Goal: Task Accomplishment & Management: Complete application form

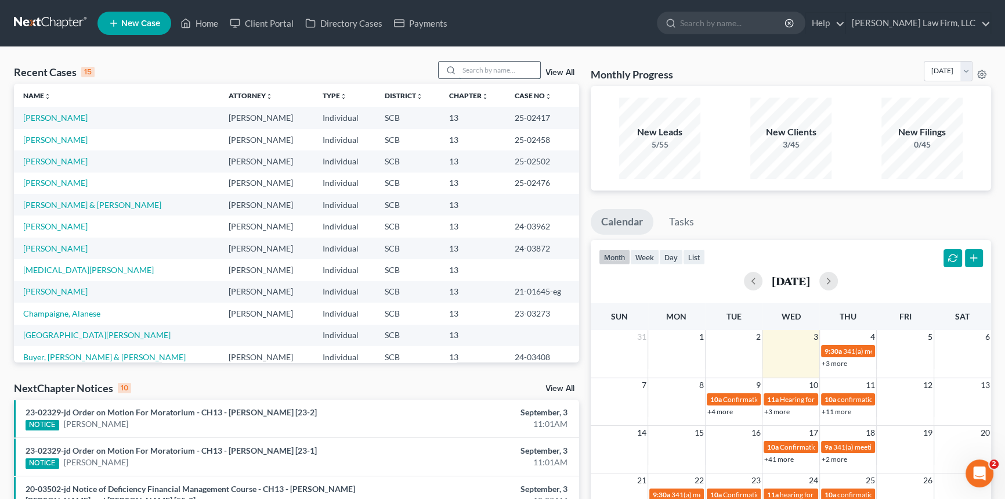
click at [470, 66] on input "search" at bounding box center [499, 70] width 81 height 17
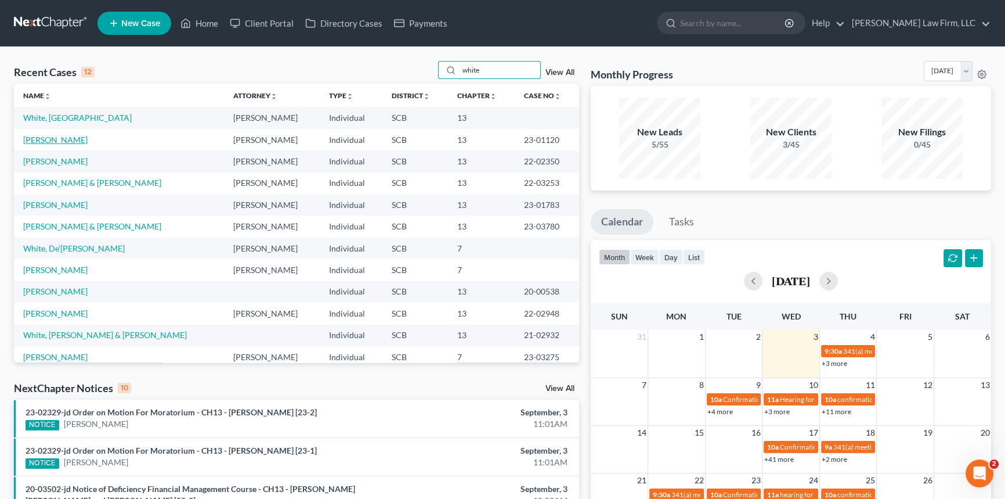
type input "white"
click at [55, 139] on link "[PERSON_NAME]" at bounding box center [55, 140] width 64 height 10
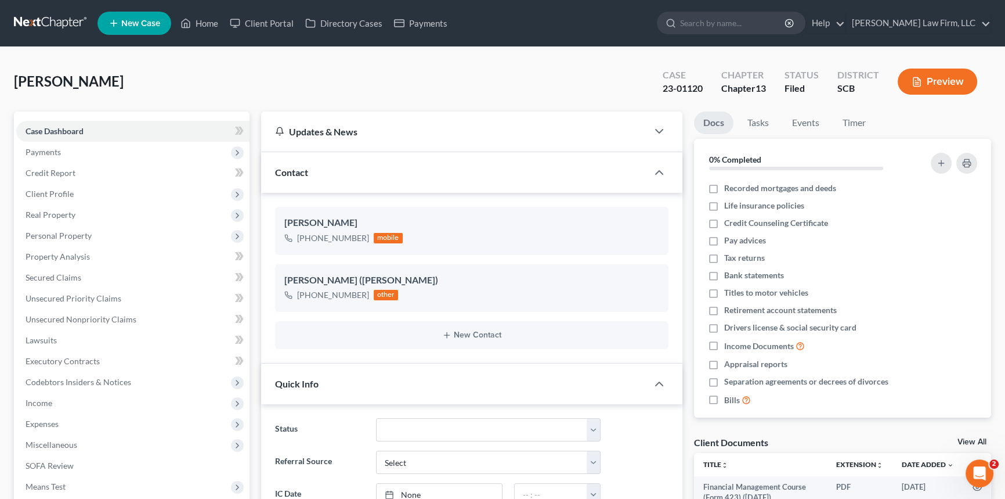
select select "0"
click at [203, 14] on link "Home" at bounding box center [199, 23] width 49 height 21
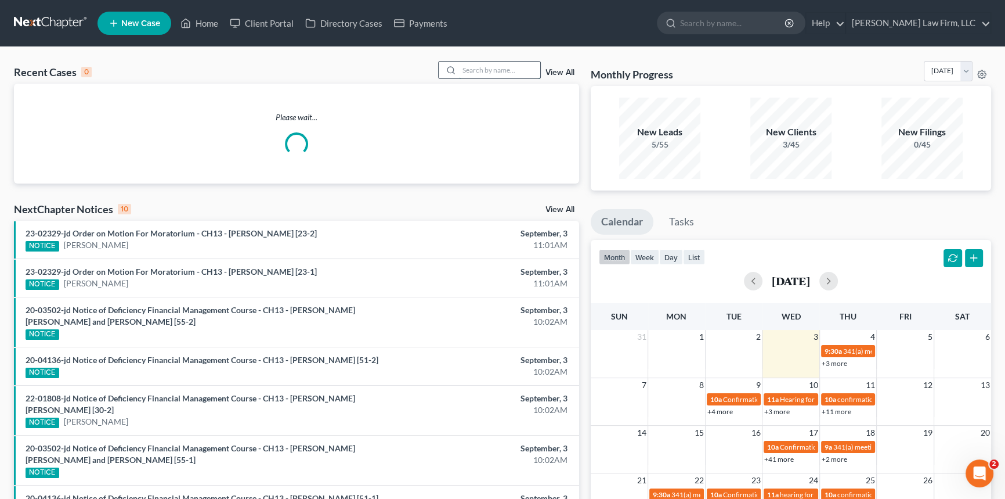
click at [462, 65] on input "search" at bounding box center [499, 70] width 81 height 17
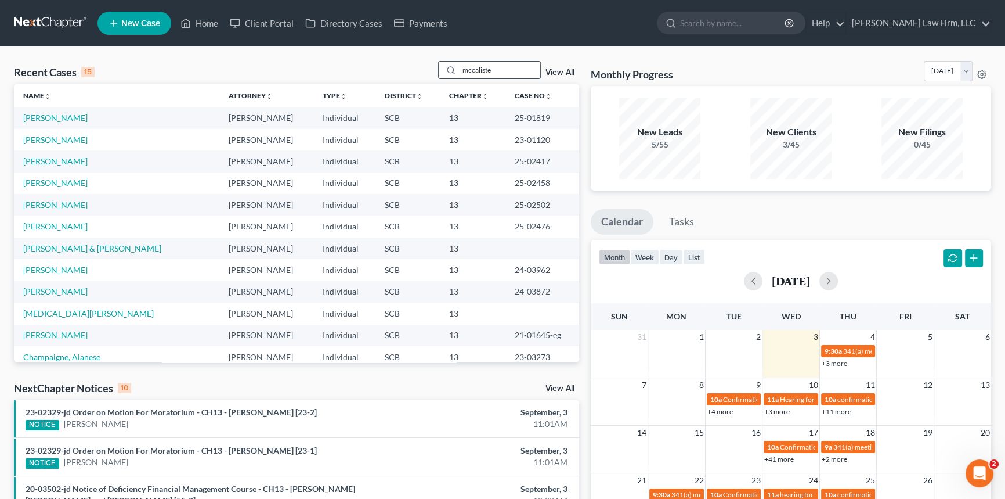
type input "mccalister"
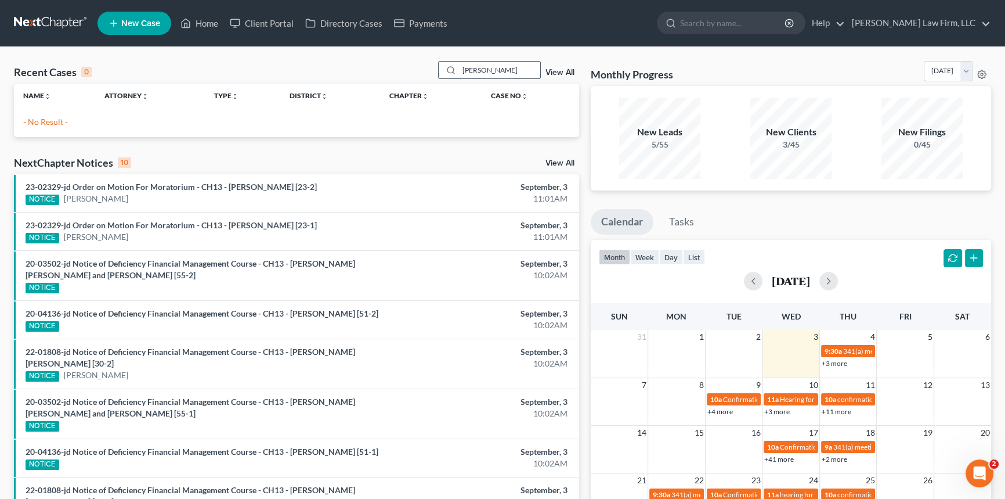
drag, startPoint x: 503, startPoint y: 75, endPoint x: 460, endPoint y: 77, distance: 43.0
click at [460, 76] on input "mccalister" at bounding box center [499, 70] width 81 height 17
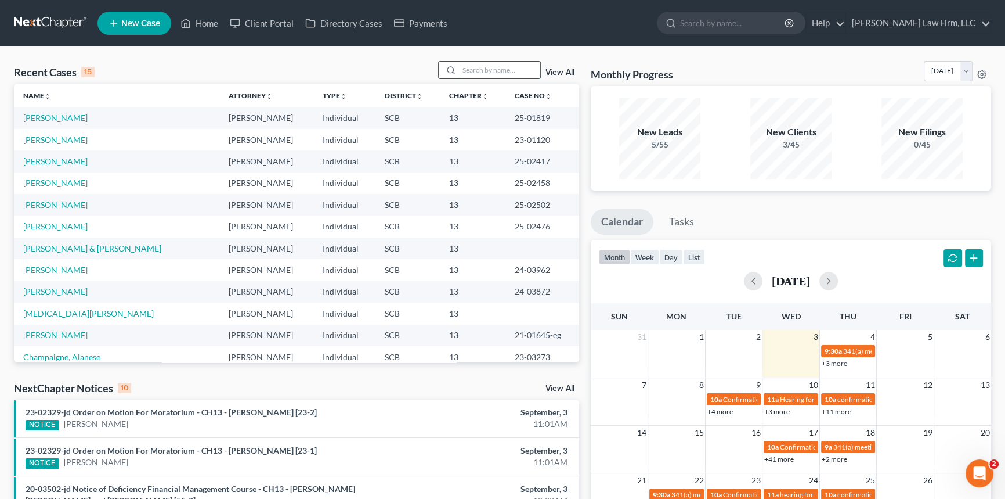
click at [469, 63] on input "search" at bounding box center [499, 70] width 81 height 17
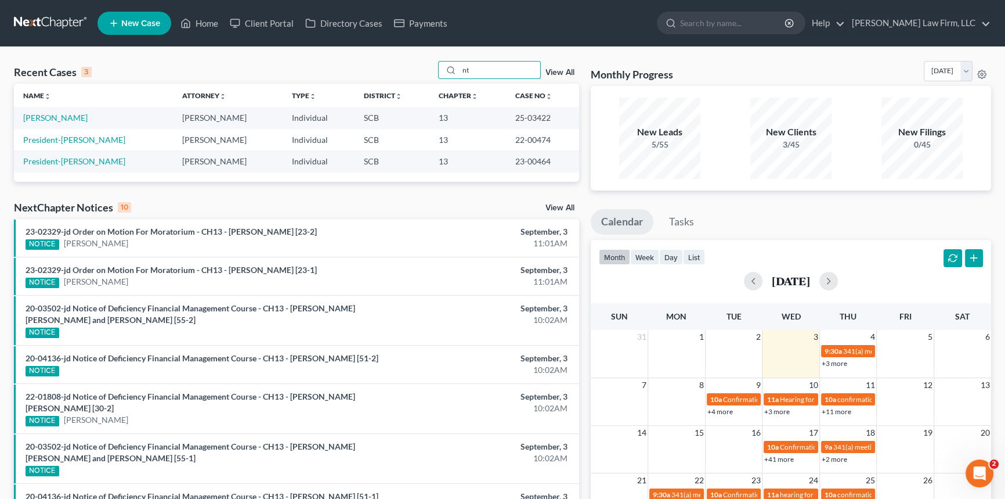
type input "t"
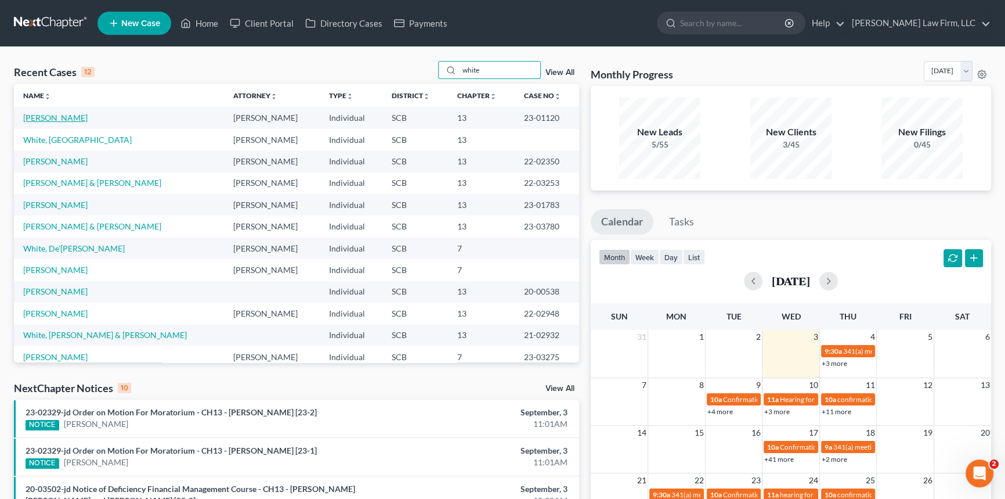
type input "white"
click at [47, 117] on link "[PERSON_NAME]" at bounding box center [55, 118] width 64 height 10
select select "0"
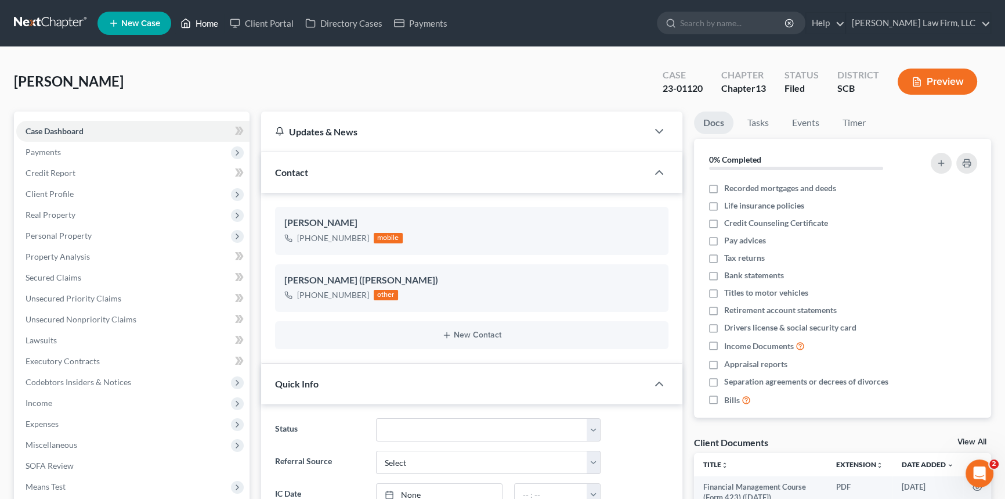
click at [205, 20] on link "Home" at bounding box center [199, 23] width 49 height 21
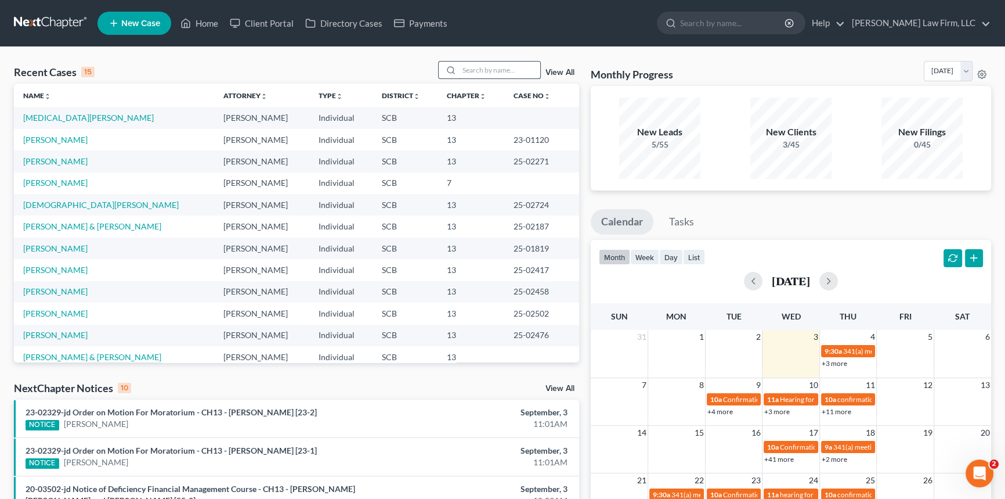
click at [479, 71] on input "search" at bounding box center [499, 70] width 81 height 17
type input "lewis"
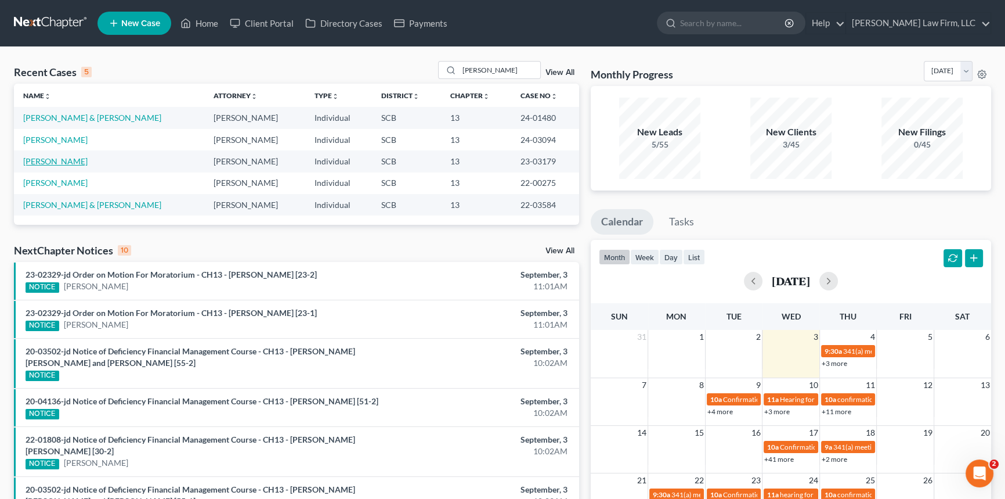
click at [43, 163] on link "[PERSON_NAME]" at bounding box center [55, 161] width 64 height 10
select select "4"
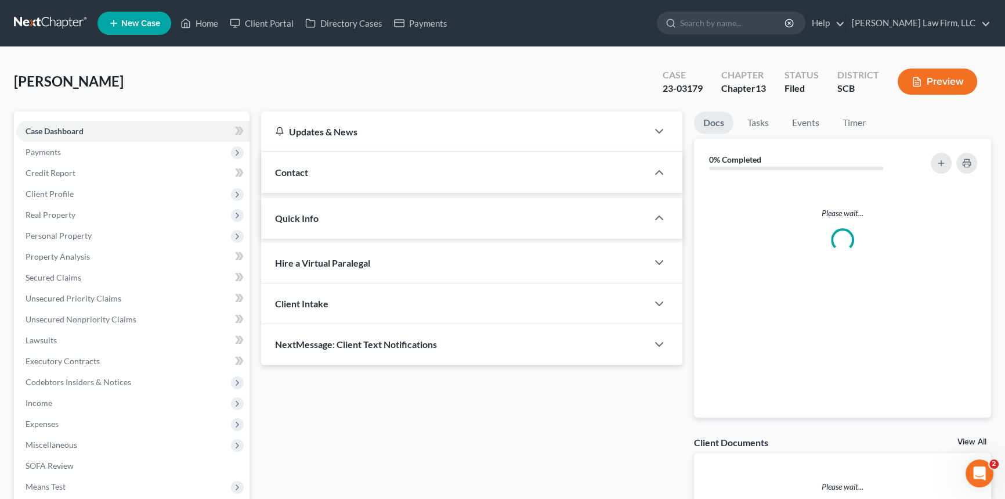
select select "0"
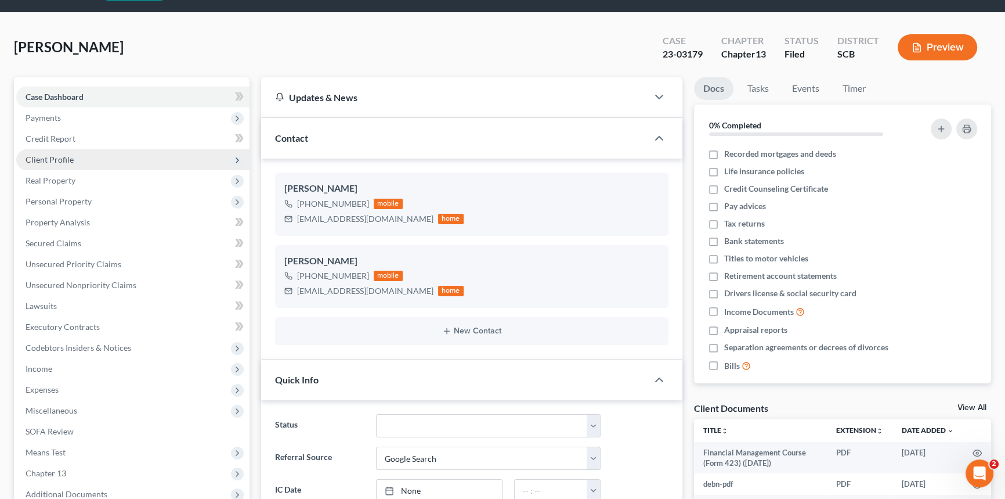
scroll to position [52, 0]
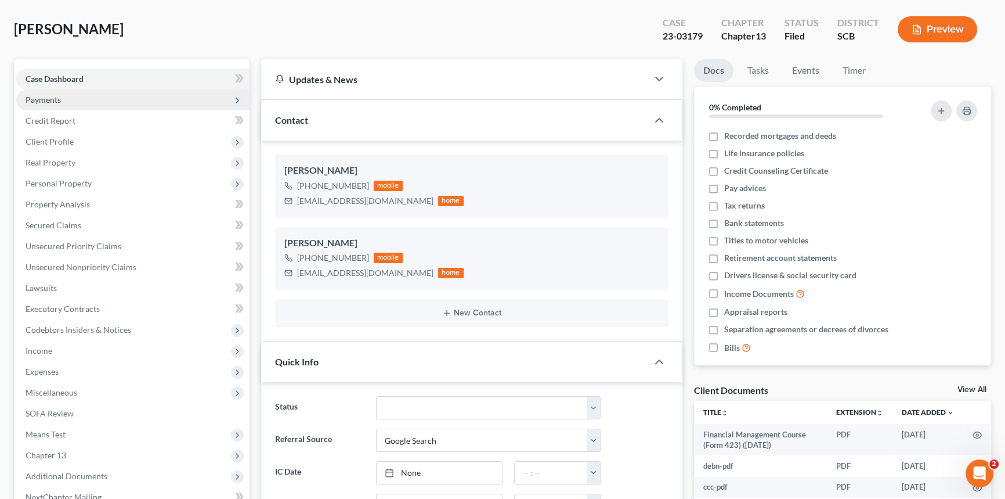
drag, startPoint x: 530, startPoint y: 30, endPoint x: 115, endPoint y: 102, distance: 421.8
click at [461, 53] on div "Lewis, Craig Upgraded Case 23-03179 Chapter Chapter 13 Status Filed District SC…" at bounding box center [502, 34] width 977 height 50
drag, startPoint x: 341, startPoint y: 28, endPoint x: 510, endPoint y: 24, distance: 168.9
click at [343, 30] on div "Lewis, Craig Upgraded Case 23-03179 Chapter Chapter 13 Status Filed District SC…" at bounding box center [502, 34] width 977 height 50
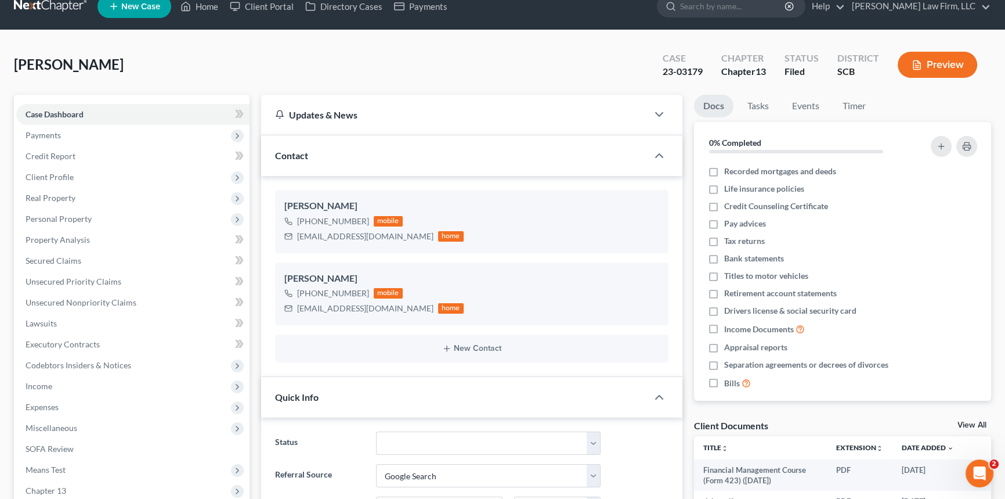
scroll to position [0, 0]
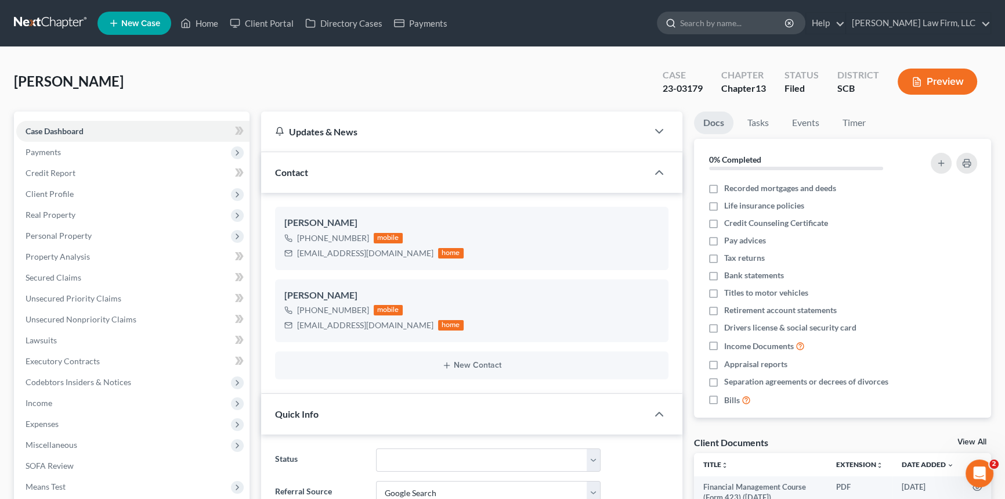
click at [766, 27] on input "search" at bounding box center [733, 22] width 106 height 21
click at [34, 22] on link at bounding box center [51, 23] width 74 height 21
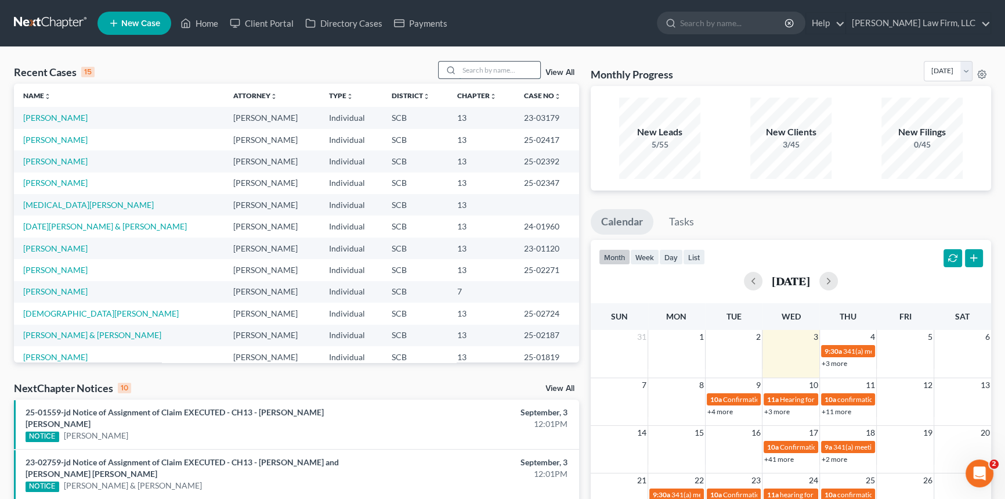
click at [497, 67] on input "search" at bounding box center [499, 70] width 81 height 17
type input "jackson"
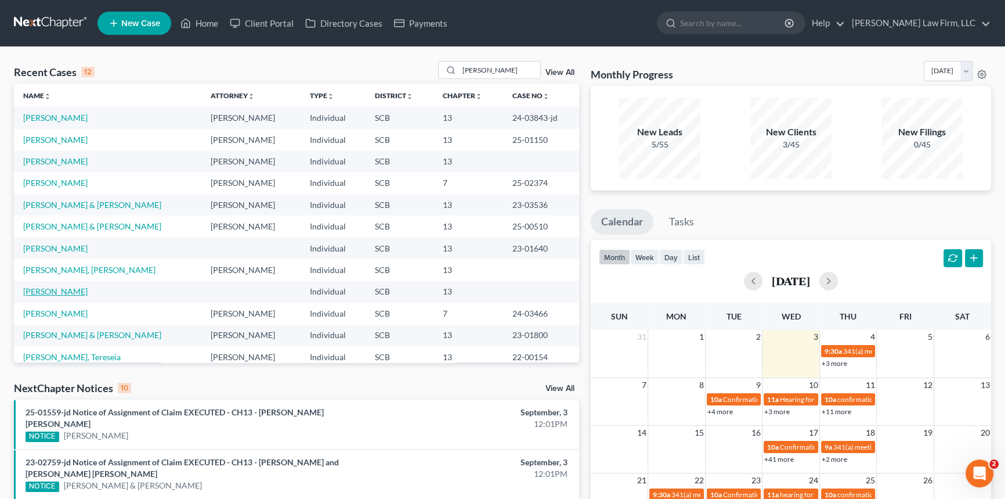
click at [70, 290] on link "[PERSON_NAME]" at bounding box center [55, 291] width 64 height 10
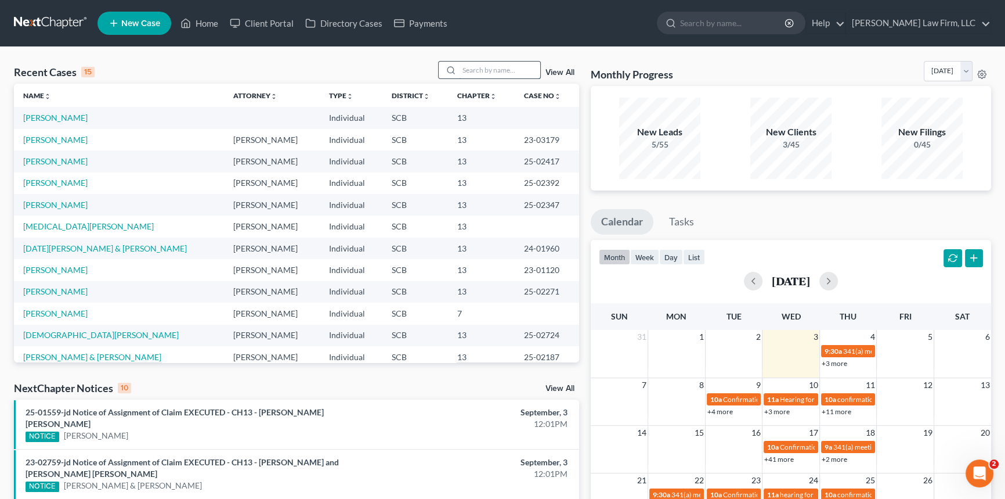
click at [468, 75] on input "search" at bounding box center [499, 70] width 81 height 17
click at [493, 63] on input "search" at bounding box center [499, 70] width 81 height 17
type input "jackson"
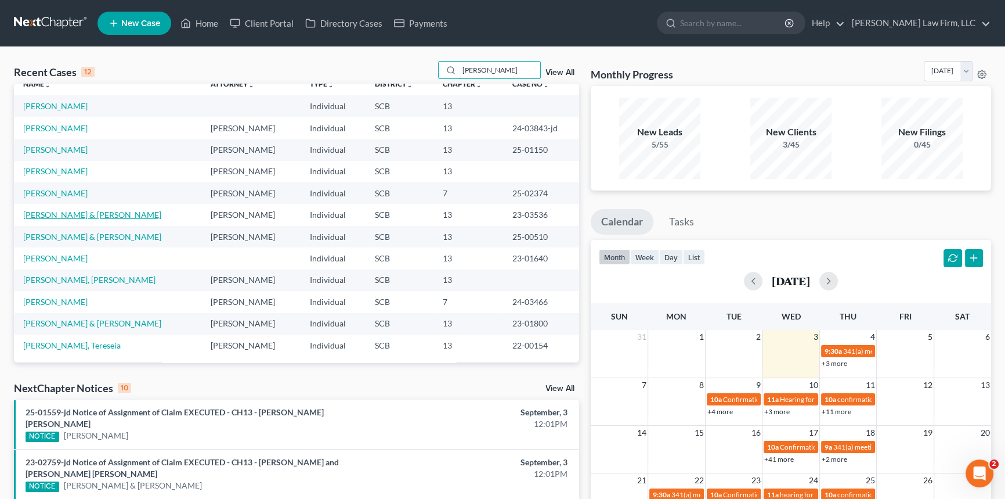
scroll to position [14, 0]
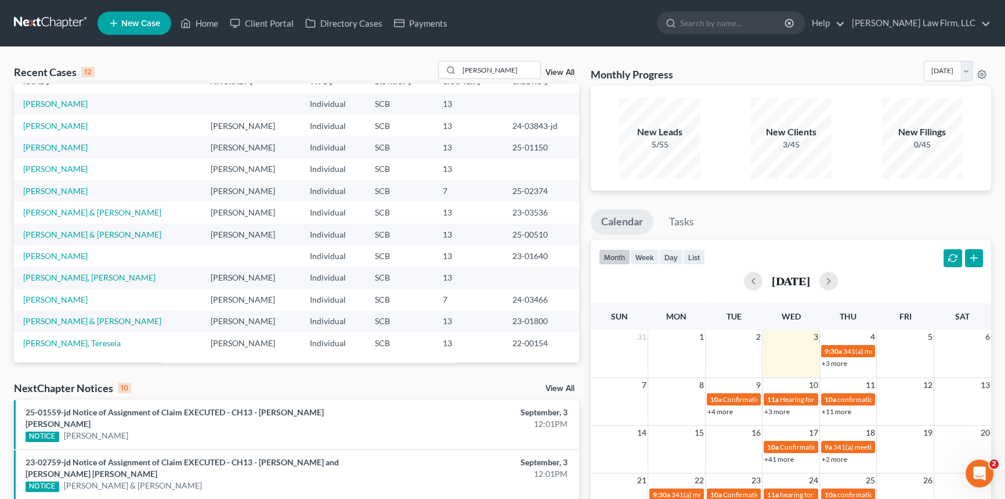
click at [73, 97] on td "[PERSON_NAME]" at bounding box center [107, 103] width 187 height 21
click at [73, 100] on link "[PERSON_NAME]" at bounding box center [55, 104] width 64 height 10
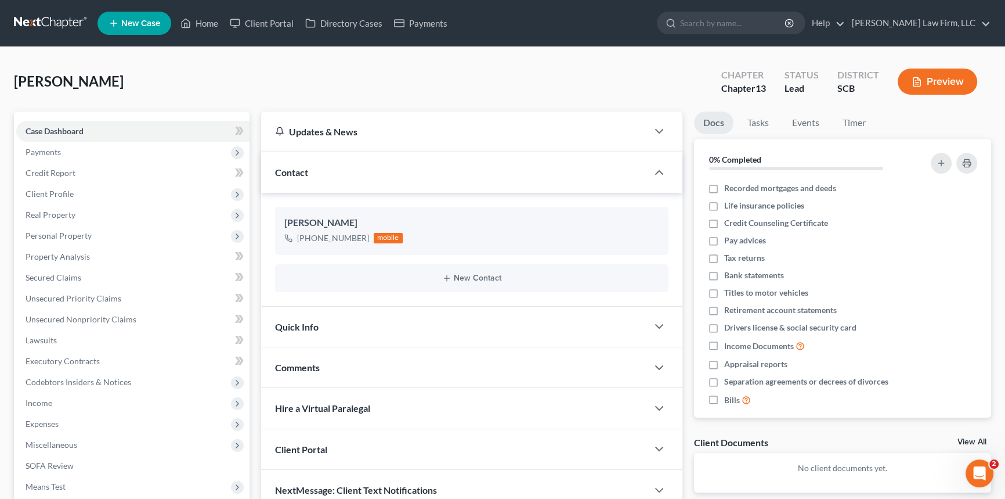
click at [573, 89] on div "Jackson, Freddie Upgraded Chapter Chapter 13 Status Lead District SCB Preview" at bounding box center [502, 86] width 977 height 50
click at [586, 91] on div "Jackson, Freddie Upgraded Chapter Chapter 13 Status Lead District SCB Preview" at bounding box center [502, 86] width 977 height 50
click at [53, 17] on link at bounding box center [51, 23] width 74 height 21
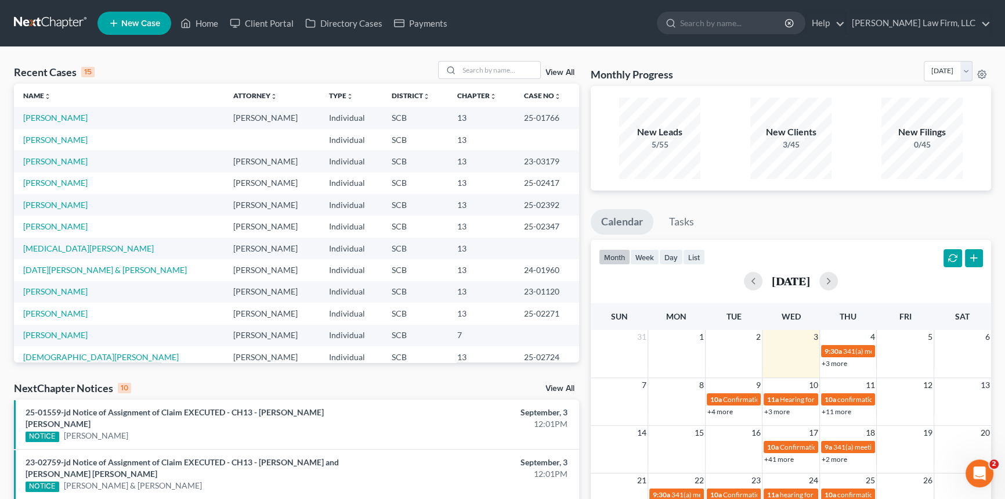
click at [37, 21] on link at bounding box center [51, 23] width 74 height 21
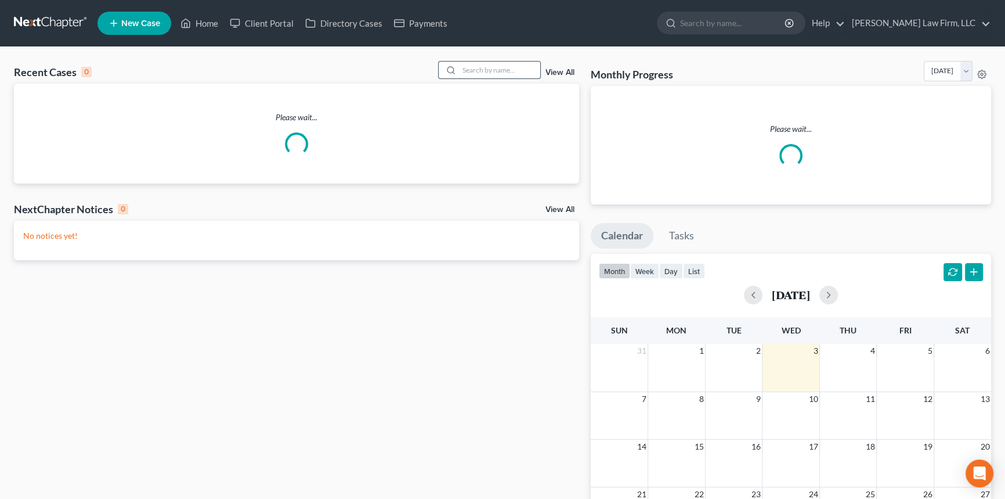
click at [487, 68] on input "search" at bounding box center [499, 70] width 81 height 17
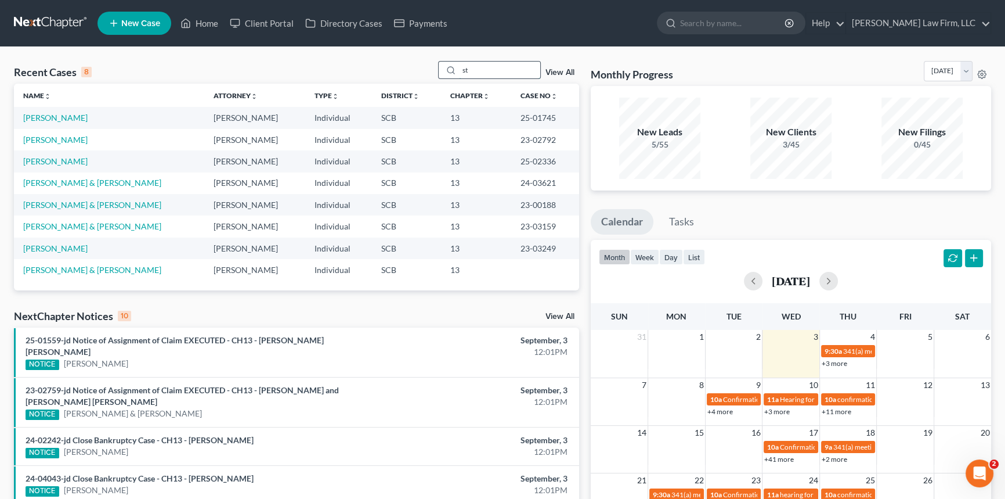
type input "s"
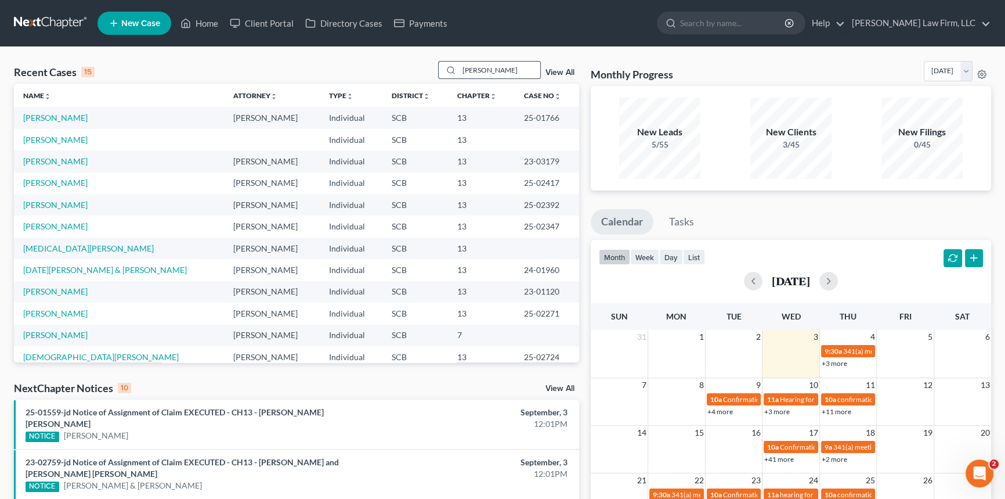
type input "martha"
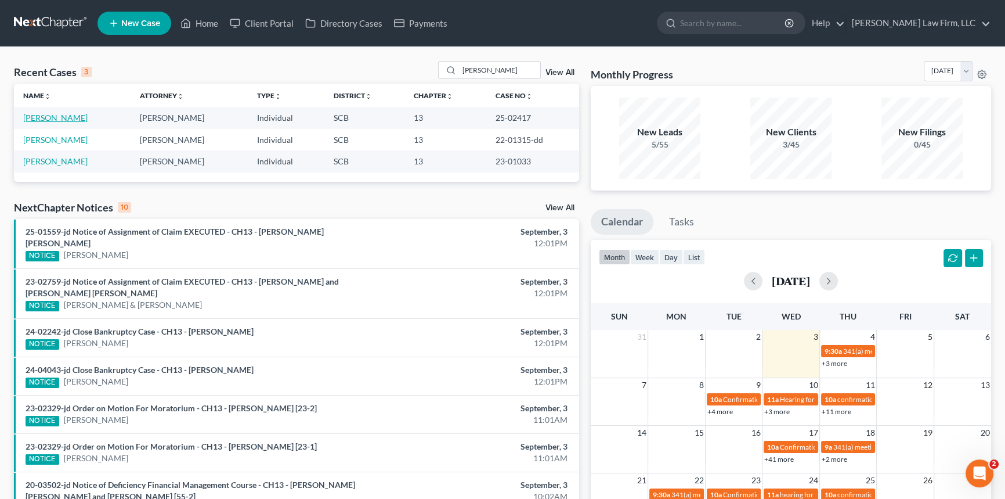
click at [66, 119] on link "[PERSON_NAME]" at bounding box center [55, 118] width 64 height 10
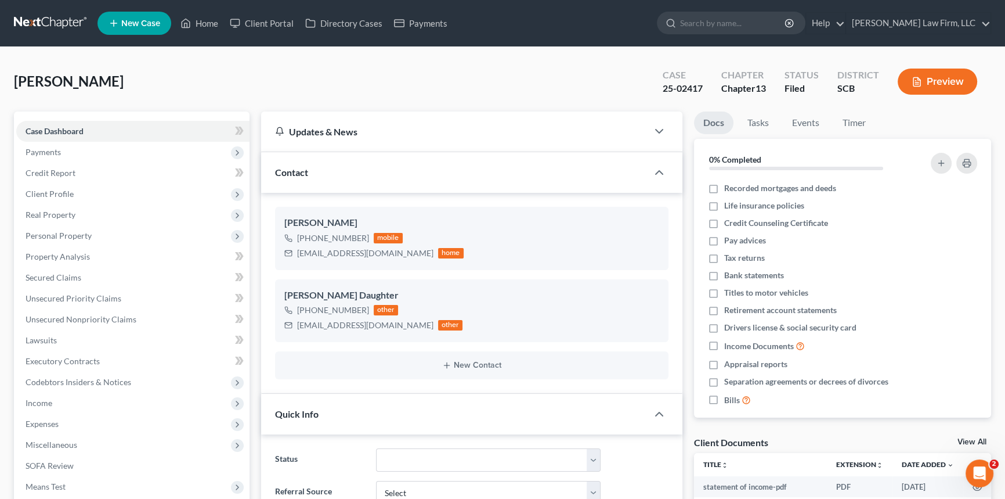
select select "0"
click at [588, 85] on div "Hodges, Martha Upgraded Case 25-02417 Chapter Chapter 13 Status Filed District …" at bounding box center [502, 86] width 977 height 50
click at [52, 23] on link at bounding box center [51, 23] width 74 height 21
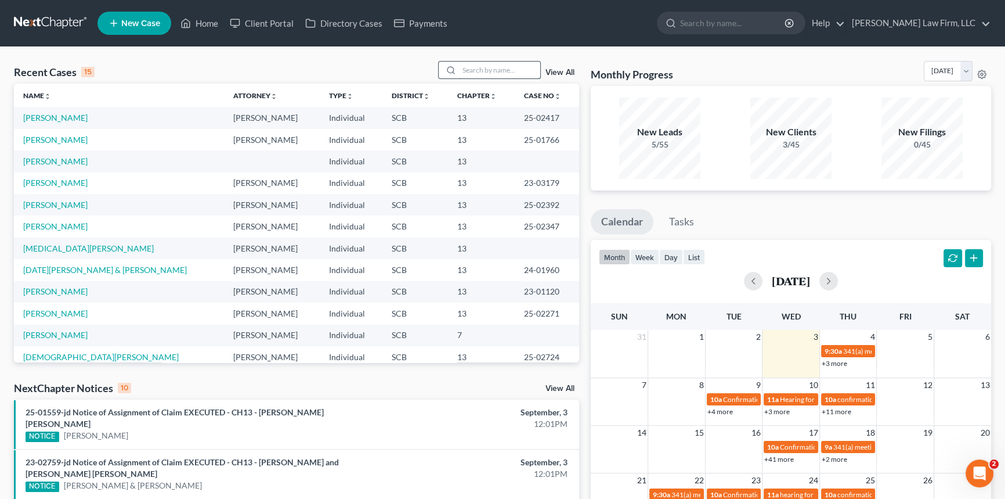
click at [467, 74] on input "search" at bounding box center [499, 70] width 81 height 17
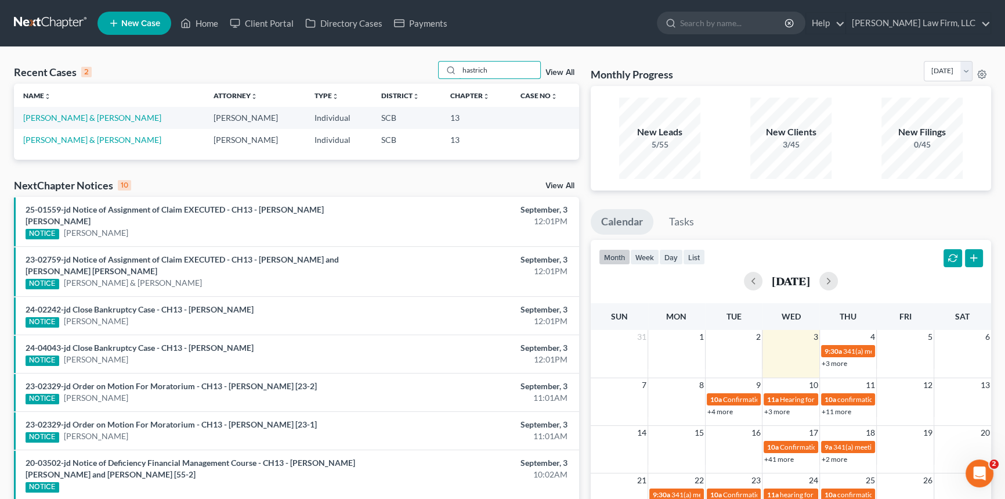
type input "hastrich"
click at [206, 120] on td "[PERSON_NAME]" at bounding box center [254, 117] width 101 height 21
click at [43, 114] on td "[PERSON_NAME] & [PERSON_NAME]" at bounding box center [109, 117] width 190 height 21
click at [43, 114] on link "[PERSON_NAME] & [PERSON_NAME]" at bounding box center [92, 118] width 138 height 10
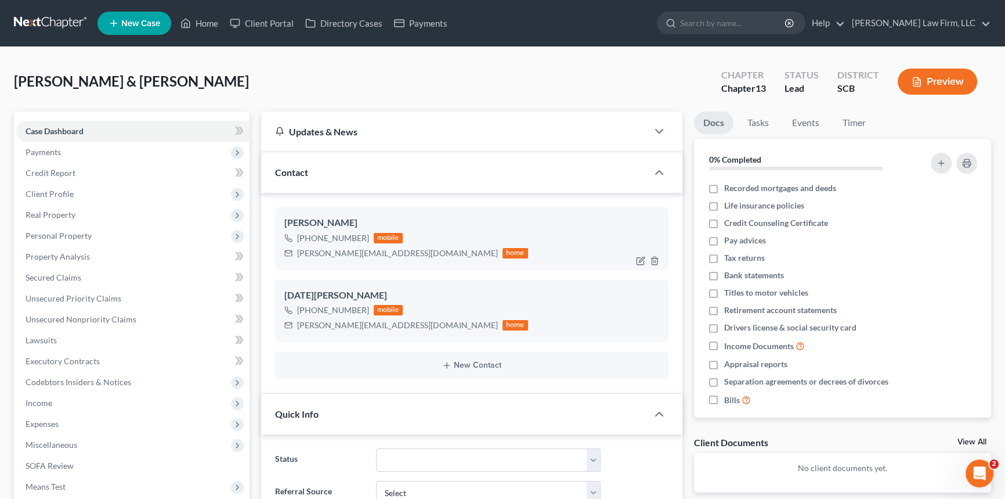
select select "0"
click at [35, 149] on span "Payments" at bounding box center [43, 152] width 35 height 10
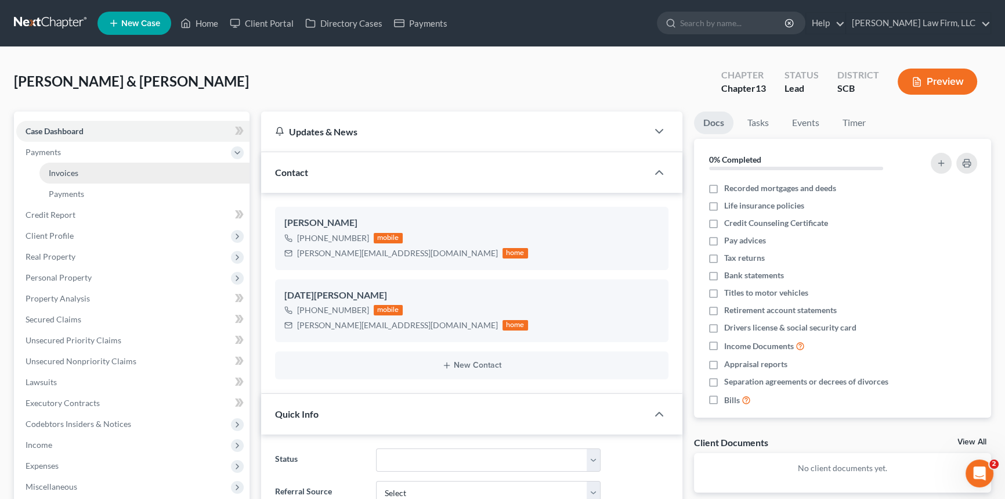
click at [70, 168] on span "Invoices" at bounding box center [64, 173] width 30 height 10
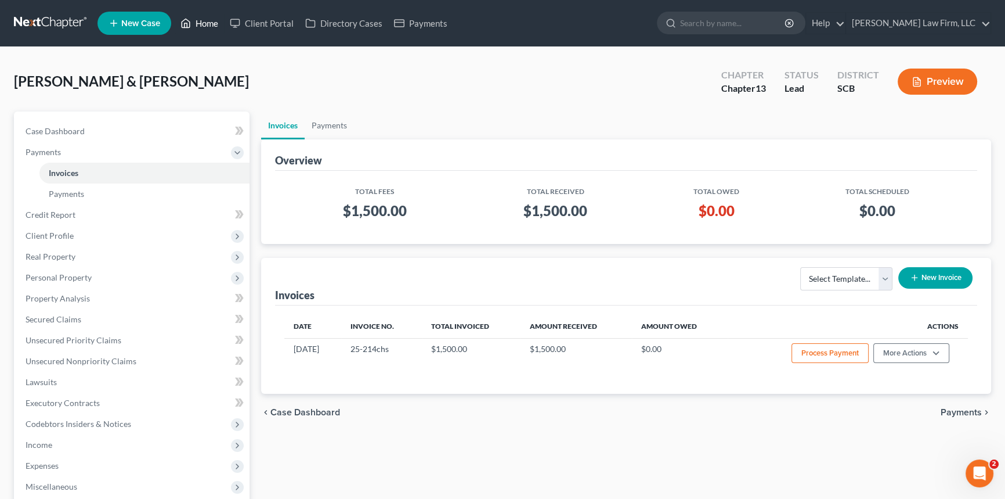
click at [208, 17] on link "Home" at bounding box center [199, 23] width 49 height 21
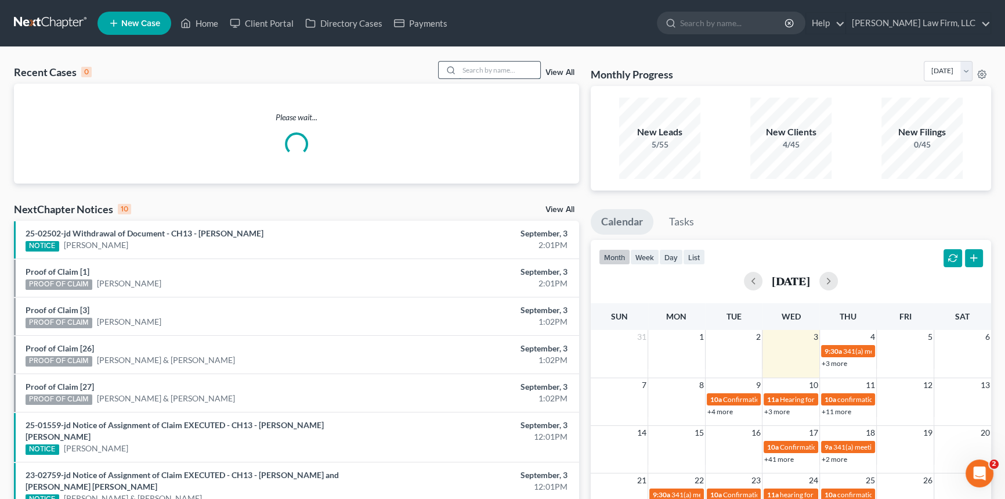
click at [470, 69] on input "search" at bounding box center [499, 70] width 81 height 17
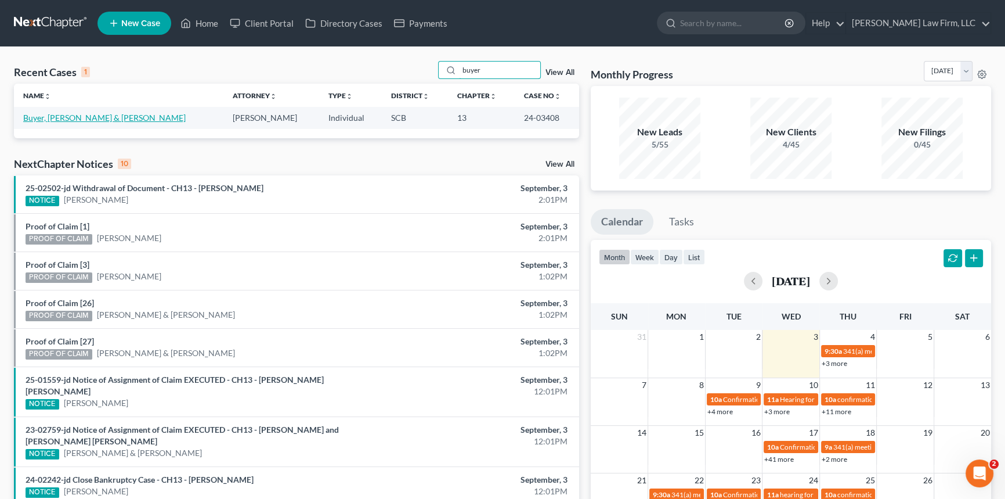
type input "buyer"
click at [80, 112] on td "Buyer, [PERSON_NAME] & [PERSON_NAME]" at bounding box center [118, 117] width 209 height 21
click at [81, 115] on link "Buyer, [PERSON_NAME] & [PERSON_NAME]" at bounding box center [104, 118] width 163 height 10
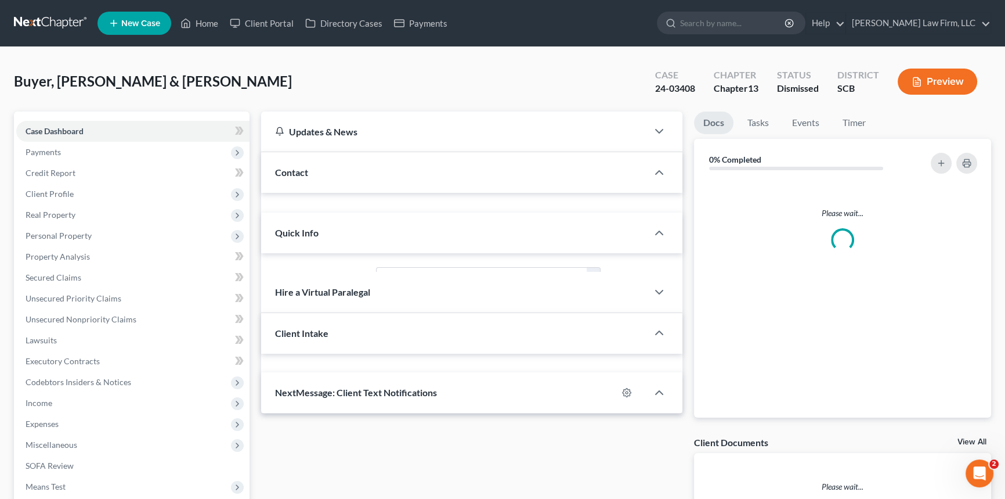
click at [81, 115] on div "Case Dashboard Payments Invoices Payments Payments Credit Report Client Profile…" at bounding box center [132, 339] width 236 height 457
select select "0"
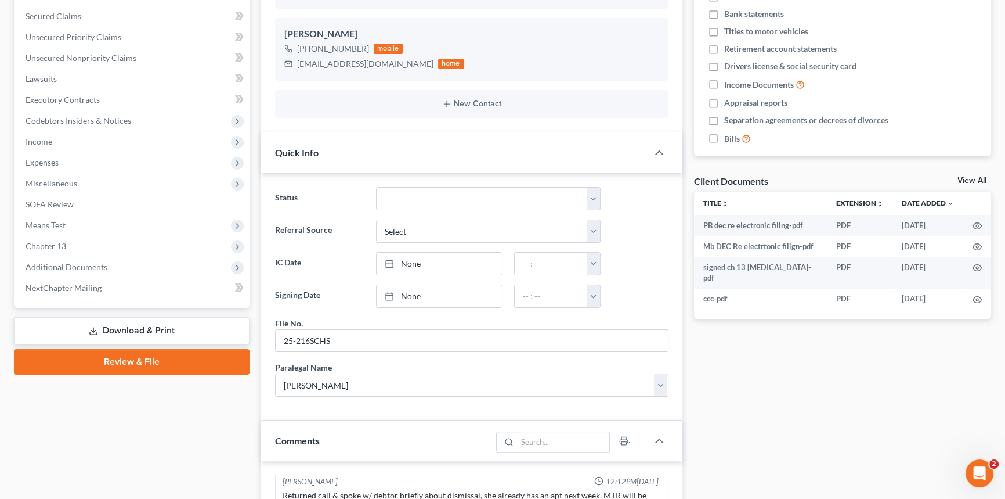
scroll to position [263, 0]
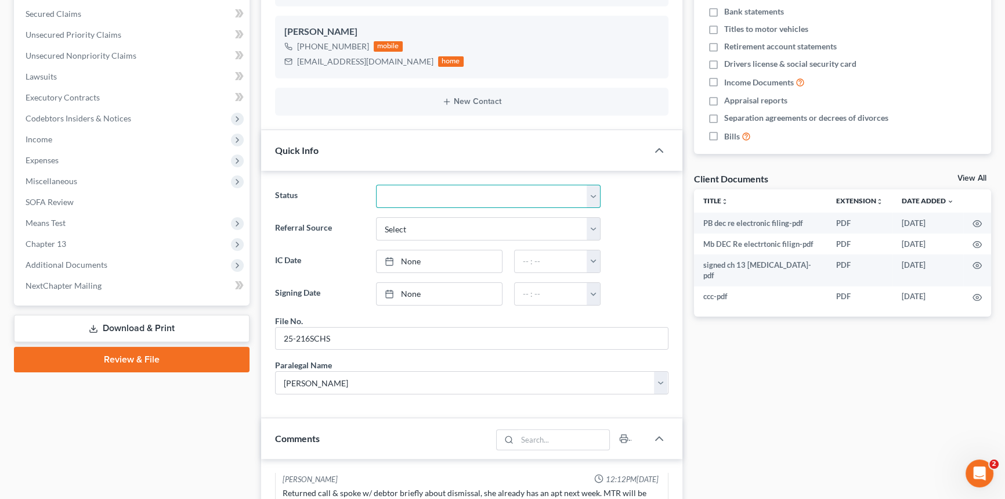
click at [591, 193] on select "Discharged Dismissed Filed In Progress Lead Lost Lead Ready to File To Review W…" at bounding box center [488, 196] width 225 height 23
select select "3"
click at [376, 185] on select "Discharged Dismissed Filed In Progress Lead Lost Lead Ready to File To Review W…" at bounding box center [488, 196] width 225 height 23
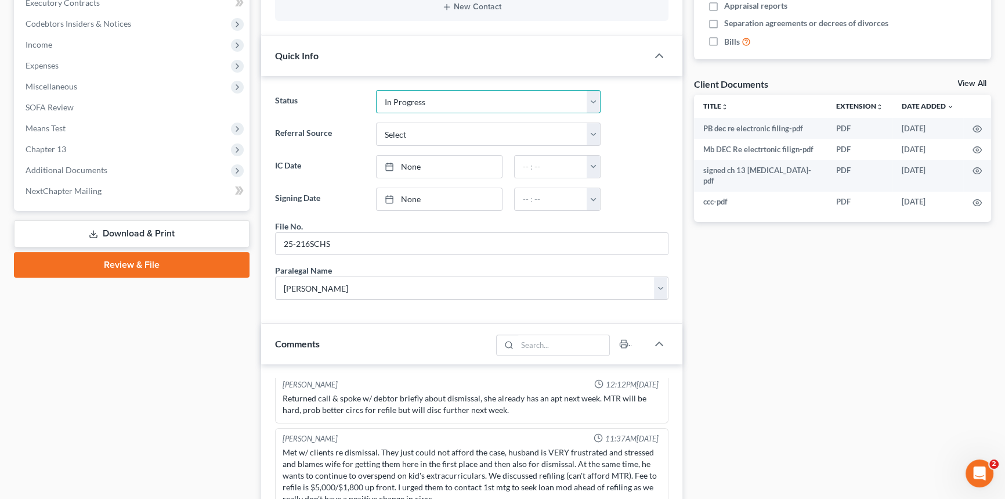
scroll to position [369, 0]
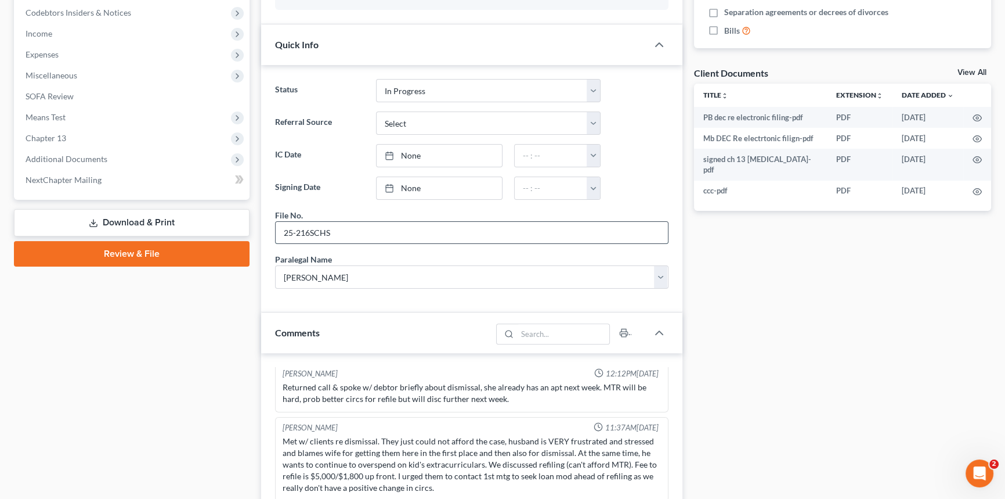
drag, startPoint x: 339, startPoint y: 232, endPoint x: 371, endPoint y: 226, distance: 33.1
click at [371, 226] on input "25-216SCHS" at bounding box center [472, 233] width 392 height 22
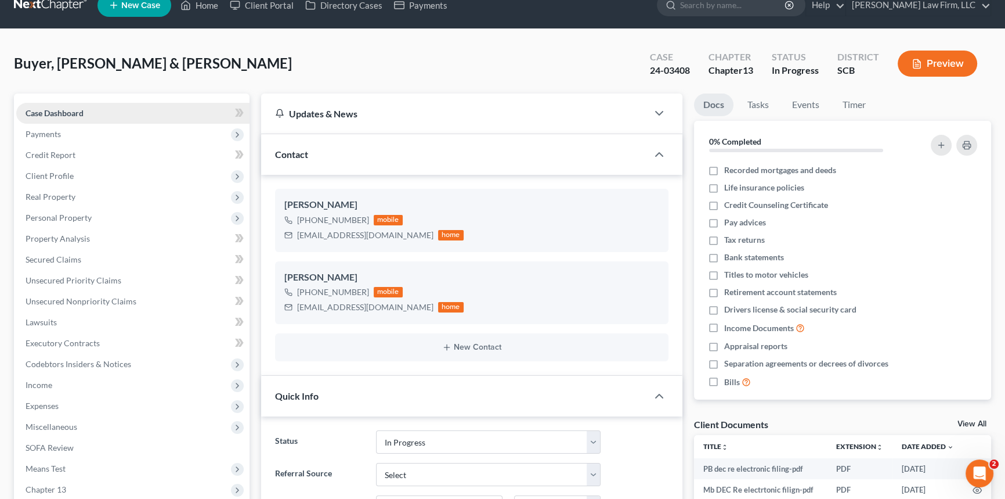
scroll to position [0, 0]
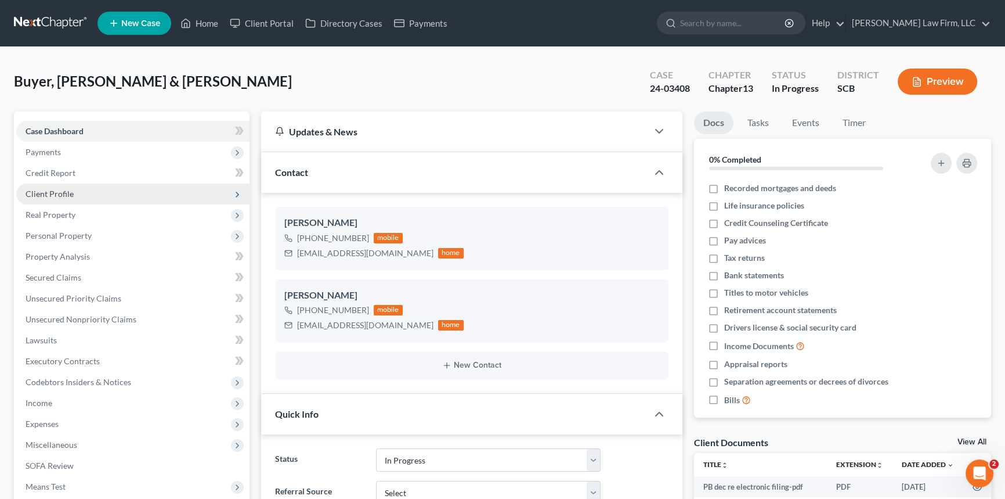
click at [42, 189] on span "Client Profile" at bounding box center [50, 194] width 48 height 10
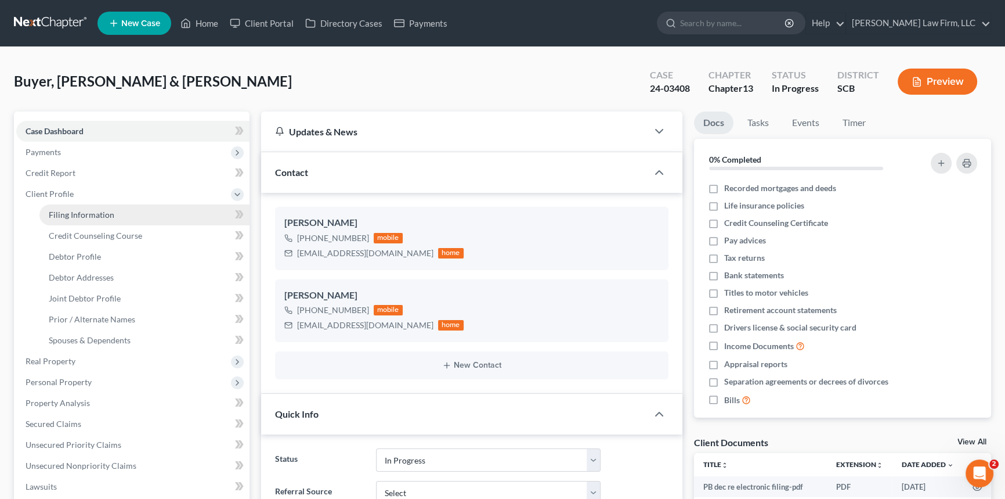
click at [92, 212] on span "Filing Information" at bounding box center [82, 215] width 66 height 10
select select "1"
select select "3"
select select "42"
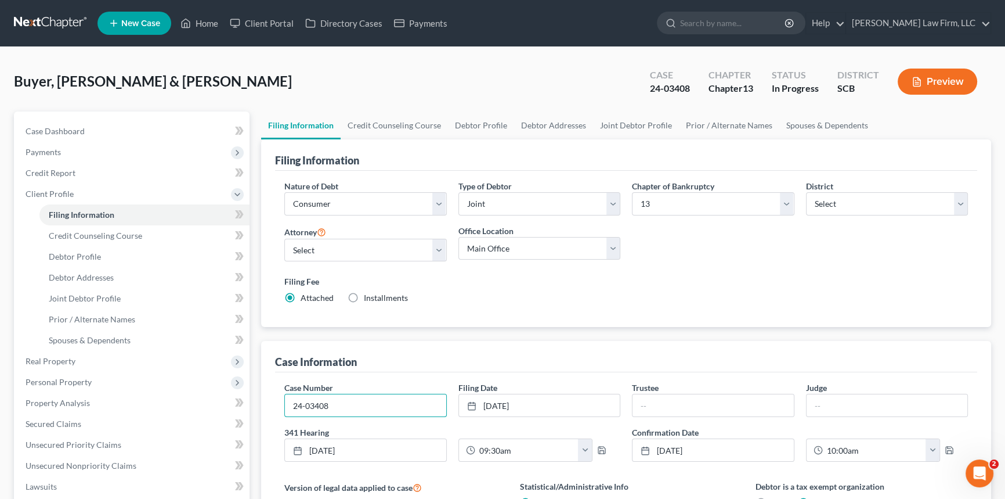
drag, startPoint x: 341, startPoint y: 404, endPoint x: 258, endPoint y: 418, distance: 84.2
type input "25216CHS"
click at [87, 251] on span "Debtor Profile" at bounding box center [75, 256] width 52 height 10
select select "1"
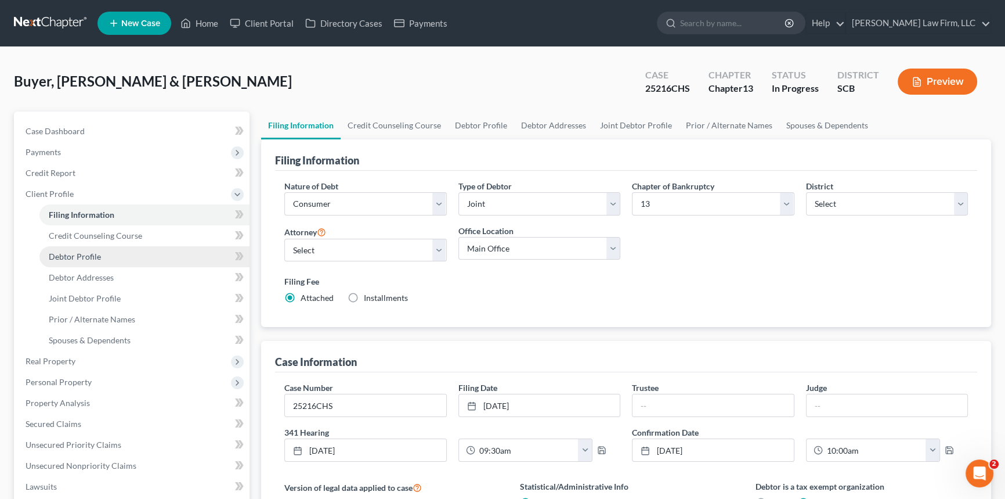
select select "3"
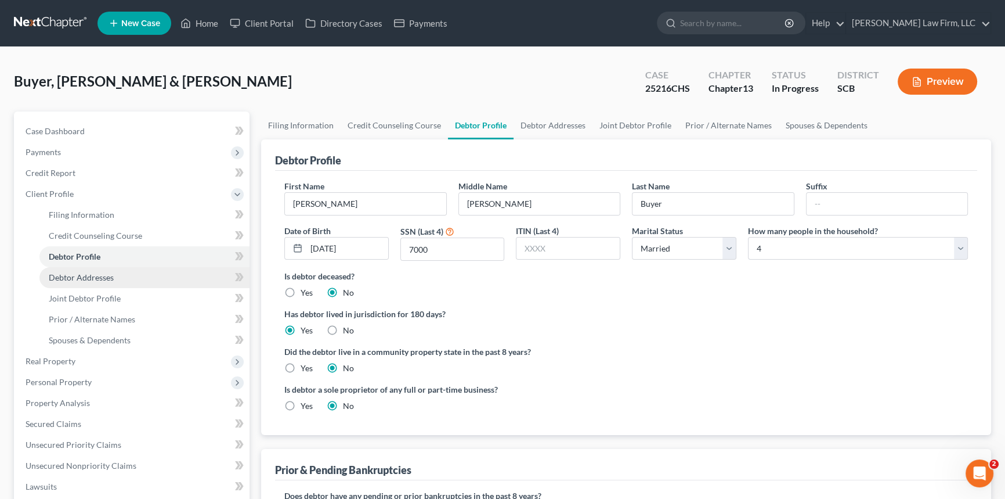
click at [86, 272] on span "Debtor Addresses" at bounding box center [81, 277] width 65 height 10
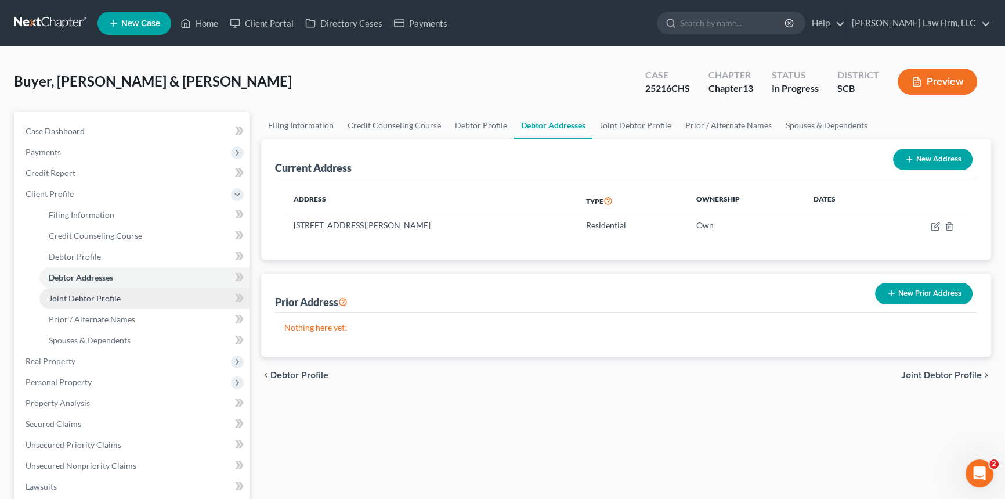
click at [99, 293] on span "Joint Debtor Profile" at bounding box center [85, 298] width 72 height 10
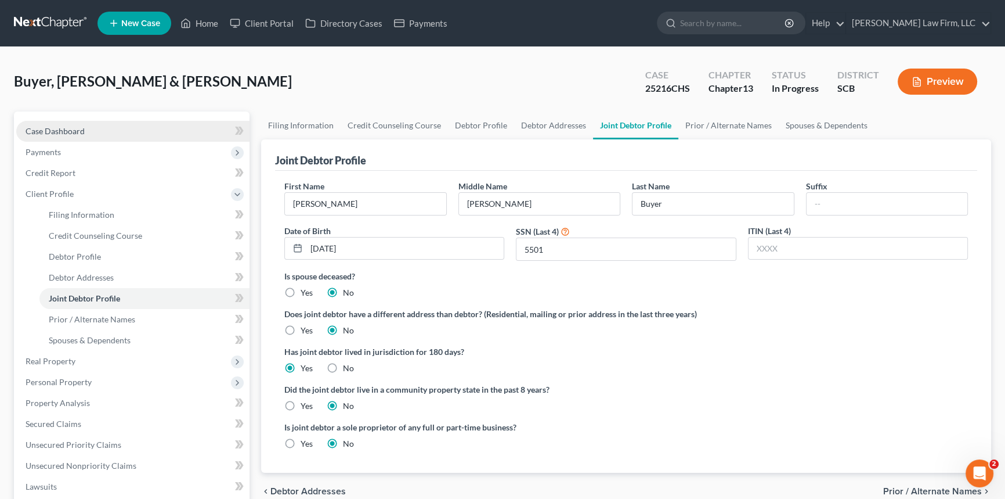
click at [49, 128] on span "Case Dashboard" at bounding box center [55, 131] width 59 height 10
select select "3"
select select "0"
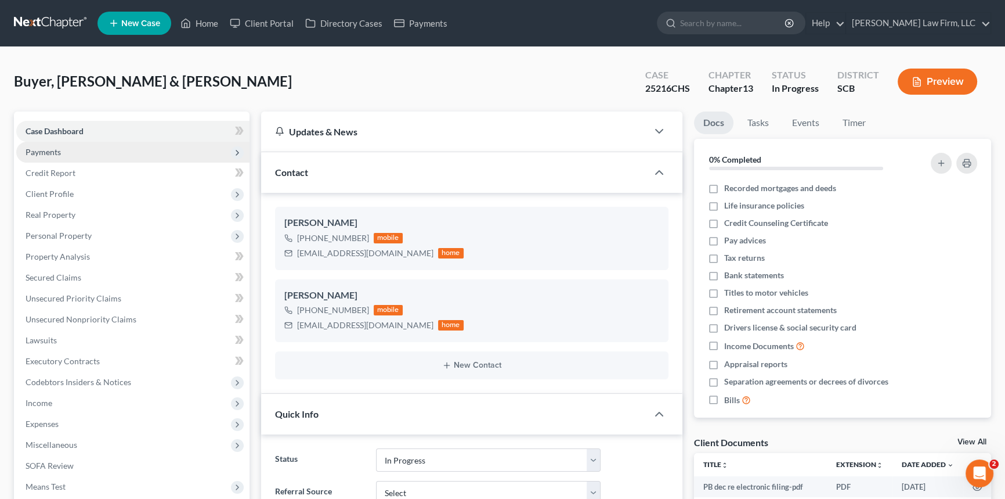
drag, startPoint x: 50, startPoint y: 150, endPoint x: 53, endPoint y: 157, distance: 7.3
click at [50, 151] on span "Payments" at bounding box center [43, 152] width 35 height 10
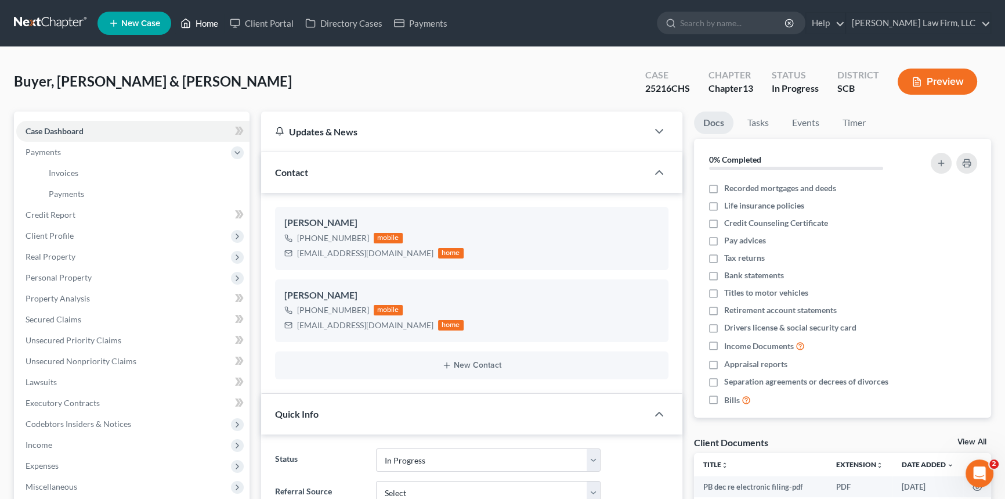
click at [207, 17] on link "Home" at bounding box center [199, 23] width 49 height 21
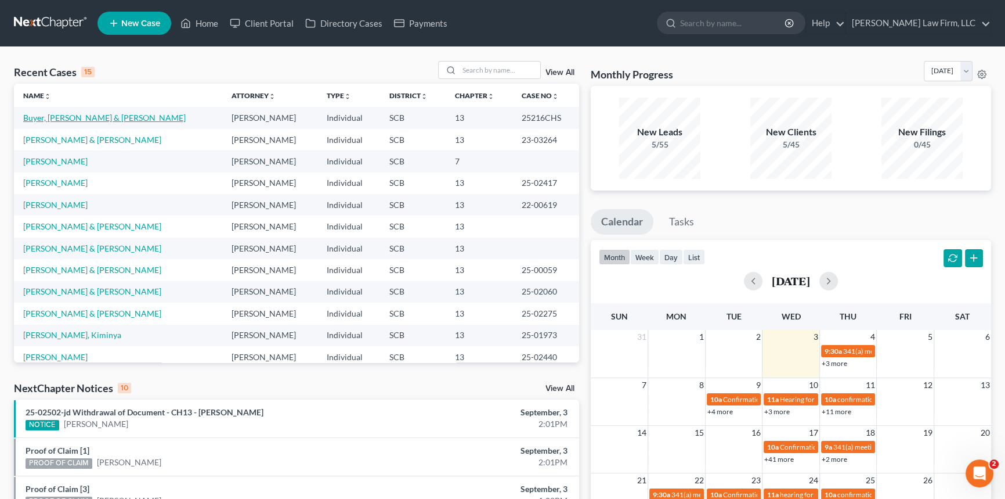
click at [48, 116] on link "Buyer, [PERSON_NAME] & [PERSON_NAME]" at bounding box center [104, 118] width 163 height 10
select select "0"
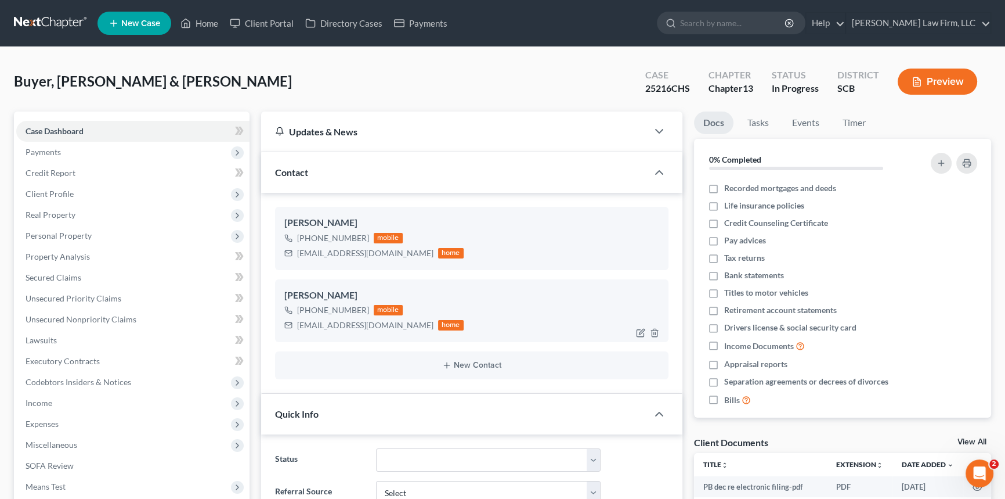
scroll to position [403, 0]
click at [55, 189] on span "Client Profile" at bounding box center [50, 194] width 48 height 10
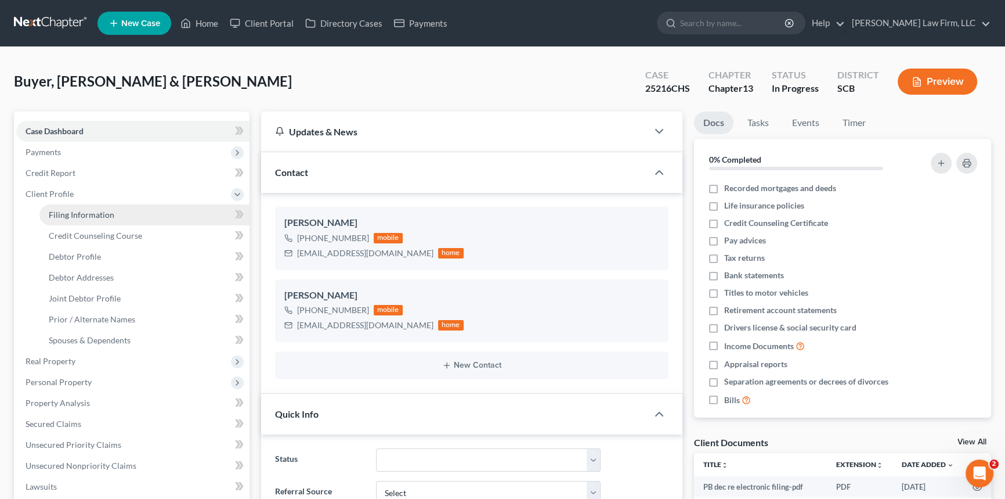
drag, startPoint x: 111, startPoint y: 209, endPoint x: 118, endPoint y: 207, distance: 6.6
click at [113, 209] on link "Filing Information" at bounding box center [144, 214] width 210 height 21
select select "1"
select select "3"
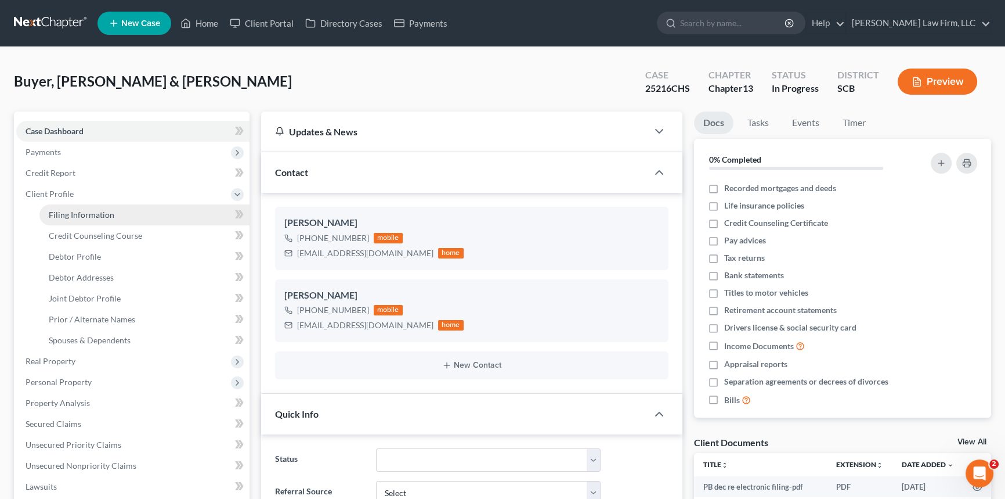
select select "72"
select select "0"
select select "42"
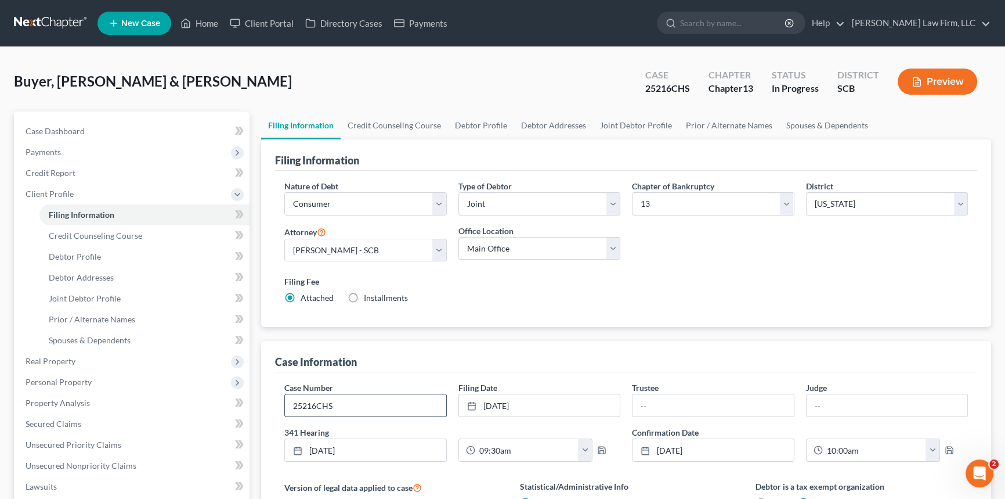
click at [302, 405] on input "25216CHS" at bounding box center [365, 405] width 161 height 22
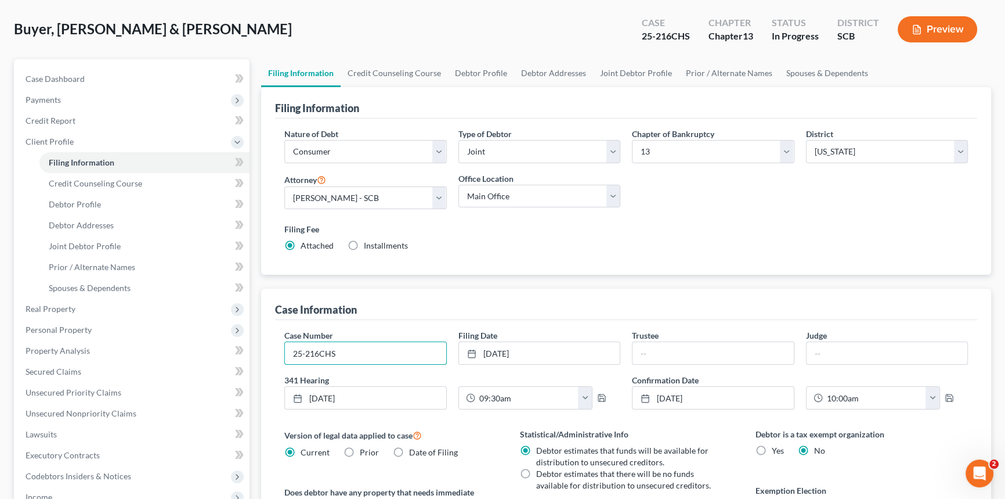
type input "25-216CHS"
click at [246, 14] on div "Buyer, [PERSON_NAME] & [PERSON_NAME] Upgraded Case 25-216CHS Chapter Chapter 13…" at bounding box center [502, 34] width 977 height 50
click at [115, 157] on link "Filing Information" at bounding box center [144, 162] width 210 height 21
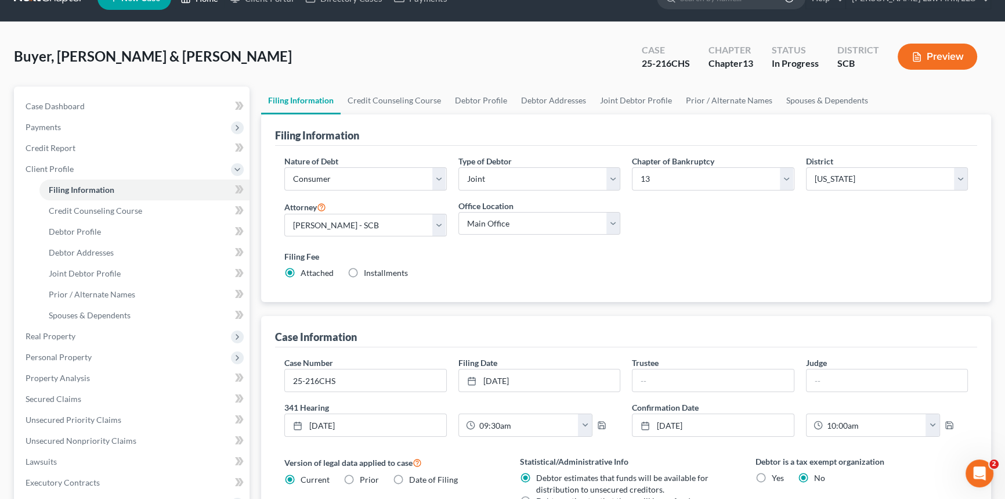
scroll to position [0, 0]
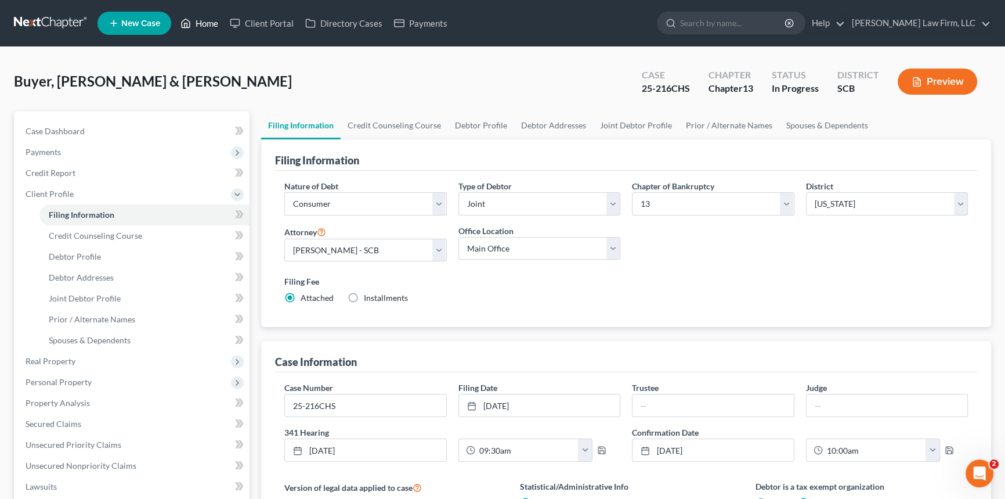
drag, startPoint x: 208, startPoint y: 18, endPoint x: 460, endPoint y: 52, distance: 253.6
click at [209, 18] on link "Home" at bounding box center [199, 23] width 49 height 21
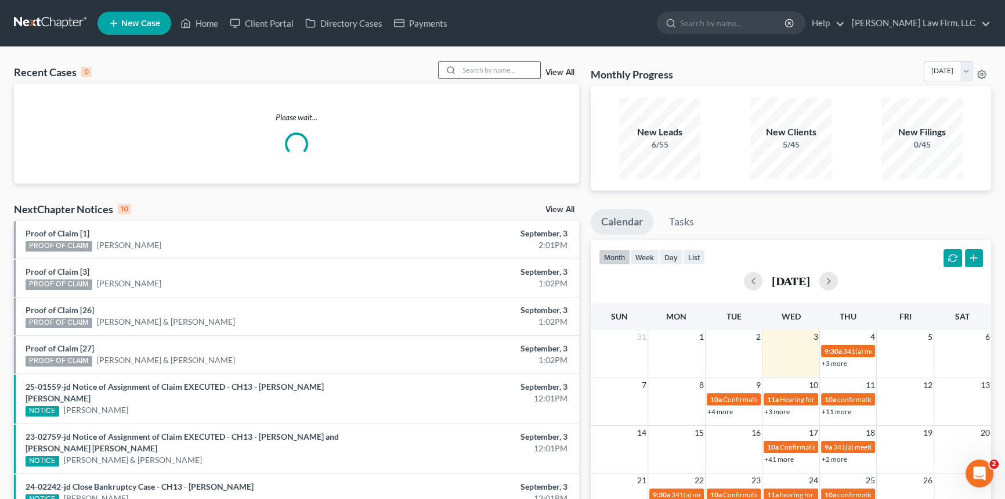
click at [482, 67] on input "search" at bounding box center [499, 70] width 81 height 17
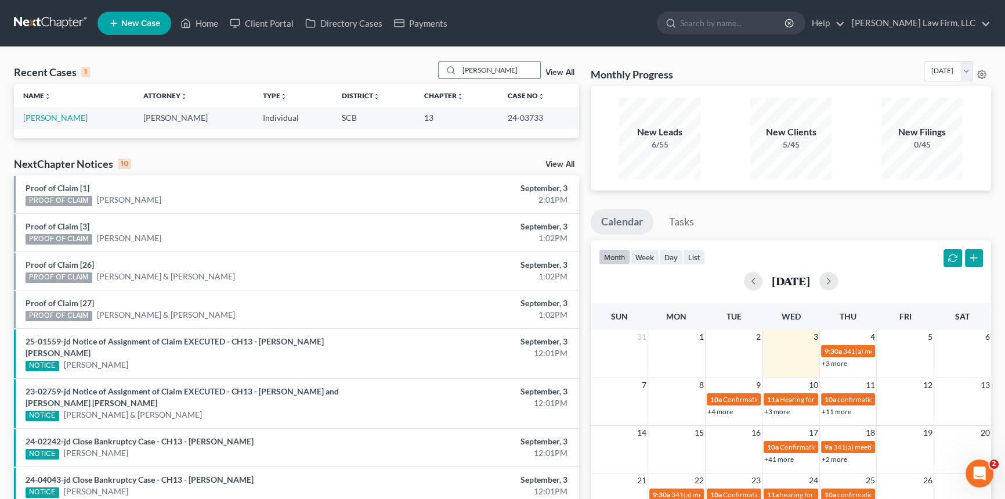
type input "[PERSON_NAME]"
click at [142, 21] on span "New Case" at bounding box center [140, 23] width 39 height 9
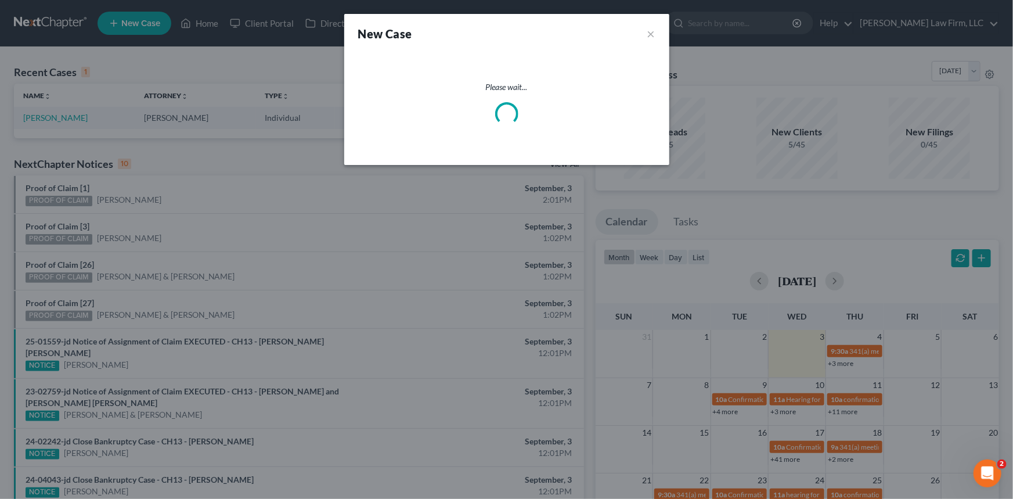
select select "72"
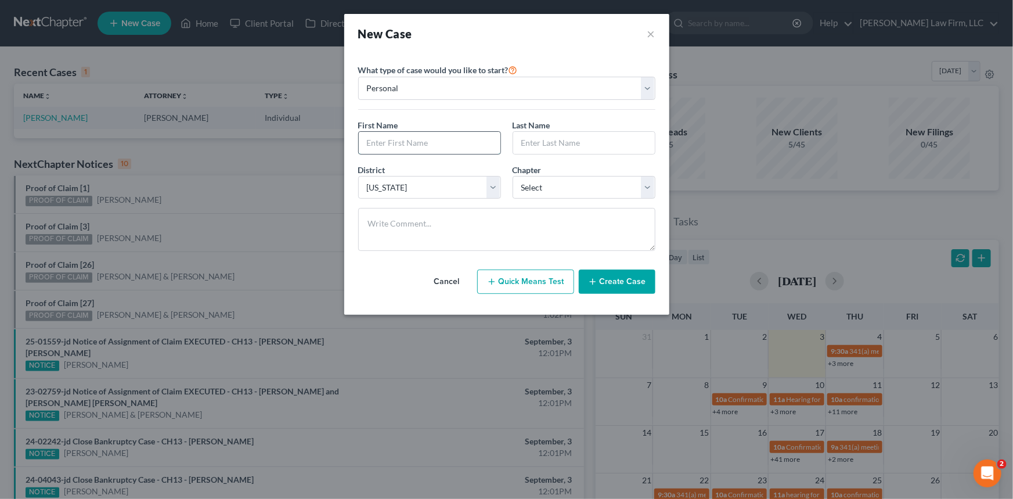
click at [382, 142] on input "text" at bounding box center [430, 143] width 142 height 22
type input "Throdore"
type input "[PERSON_NAME]"
click at [376, 145] on input "Throdore" at bounding box center [430, 143] width 142 height 22
type input "[PERSON_NAME]"
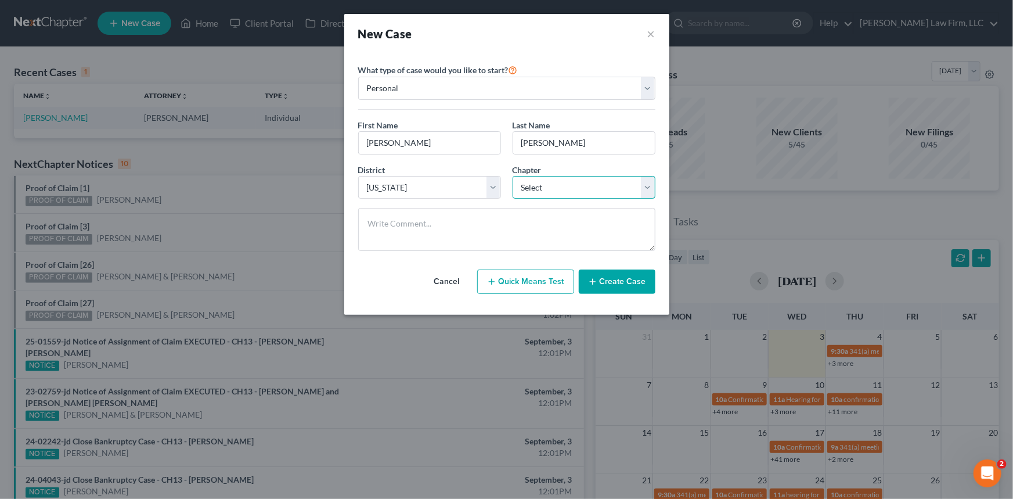
click at [647, 183] on select "Select 7 11 12 13" at bounding box center [583, 187] width 143 height 23
select select "3"
click at [512, 176] on select "Select 7 11 12 13" at bounding box center [583, 187] width 143 height 23
click at [613, 283] on button "Create Case" at bounding box center [617, 281] width 77 height 24
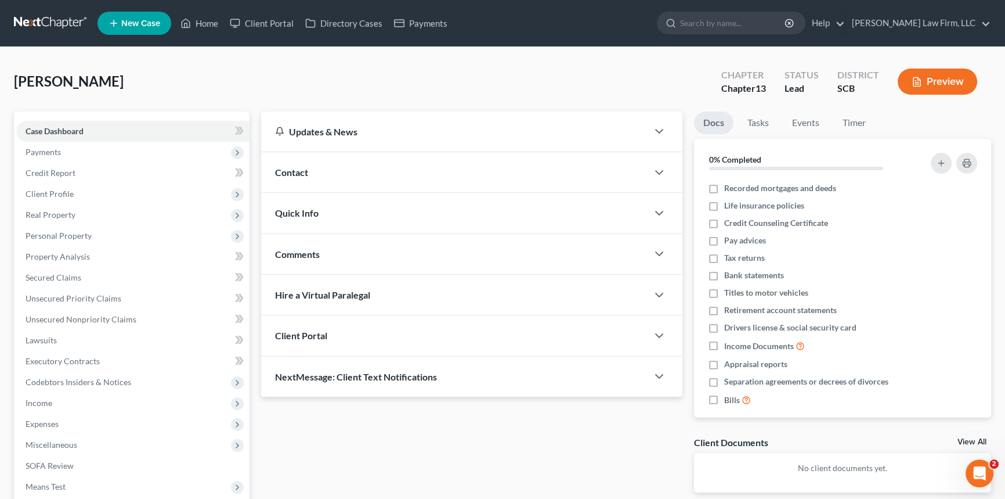
click at [292, 170] on span "Contact" at bounding box center [291, 172] width 33 height 11
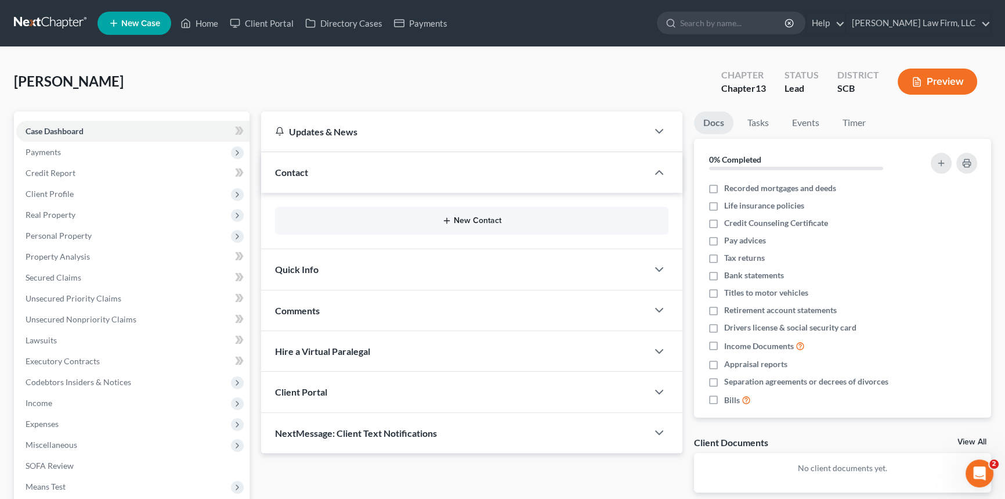
click at [467, 217] on button "New Contact" at bounding box center [471, 220] width 375 height 9
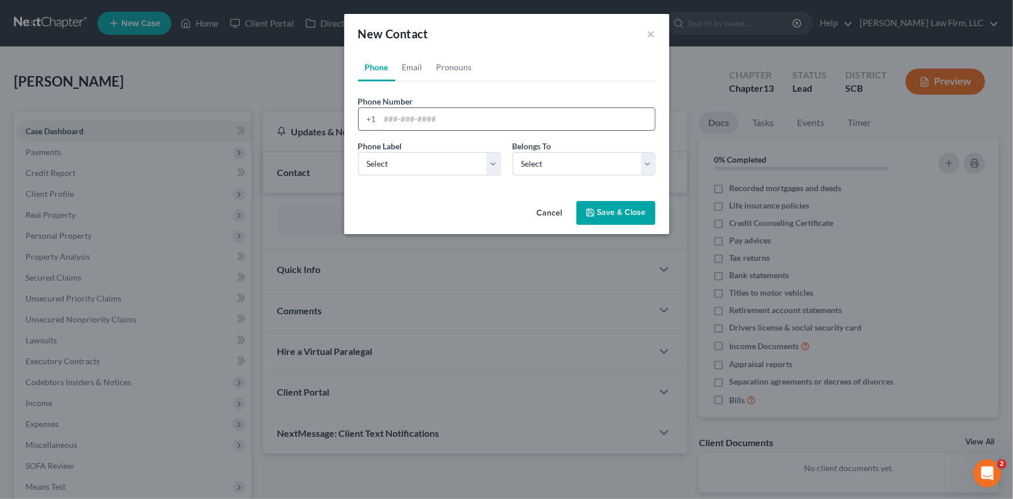
click at [388, 120] on input "tel" at bounding box center [517, 119] width 275 height 22
type input "[PHONE_NUMBER]"
click at [418, 160] on select "Select Mobile Home Work Other" at bounding box center [429, 163] width 143 height 23
select select "0"
click at [358, 152] on select "Select Mobile Home Work Other" at bounding box center [429, 163] width 143 height 23
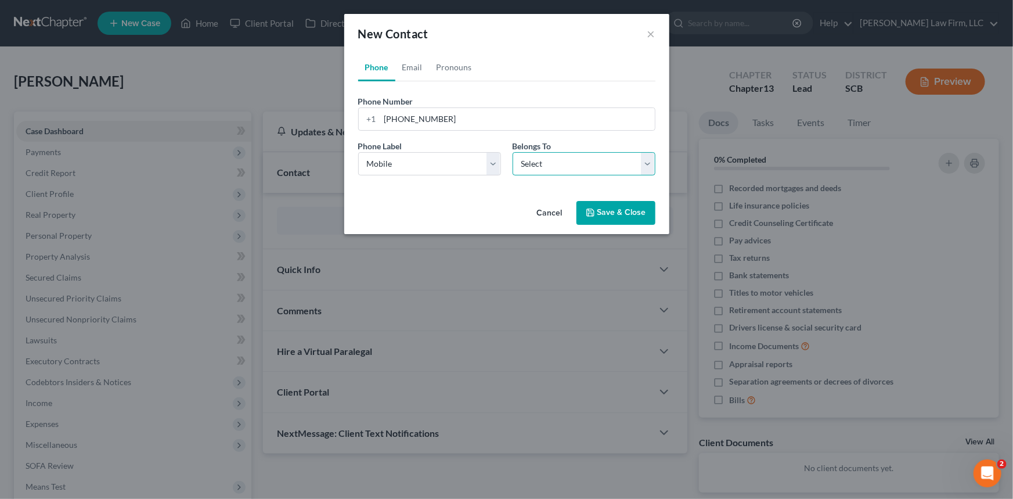
drag, startPoint x: 652, startPoint y: 162, endPoint x: 605, endPoint y: 174, distance: 49.1
click at [652, 162] on select "Select Client Other" at bounding box center [583, 163] width 143 height 23
select select "0"
click at [512, 152] on select "Select Client Other" at bounding box center [583, 163] width 143 height 23
select select "0"
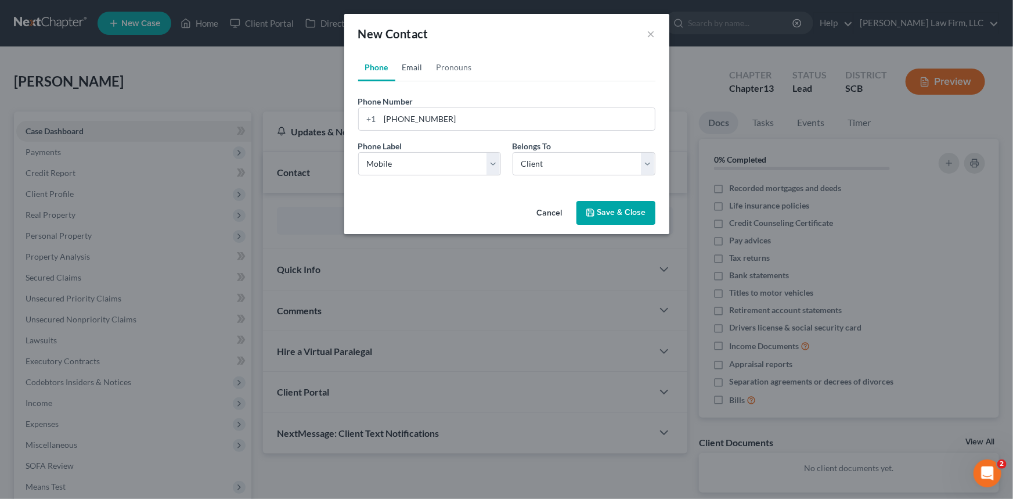
click at [408, 63] on link "Email" at bounding box center [412, 67] width 34 height 28
click at [382, 116] on input "email" at bounding box center [517, 119] width 275 height 22
type input "[EMAIL_ADDRESS][DOMAIN_NAME]"
click at [489, 164] on select "Select Home Work Other" at bounding box center [429, 163] width 143 height 23
select select "0"
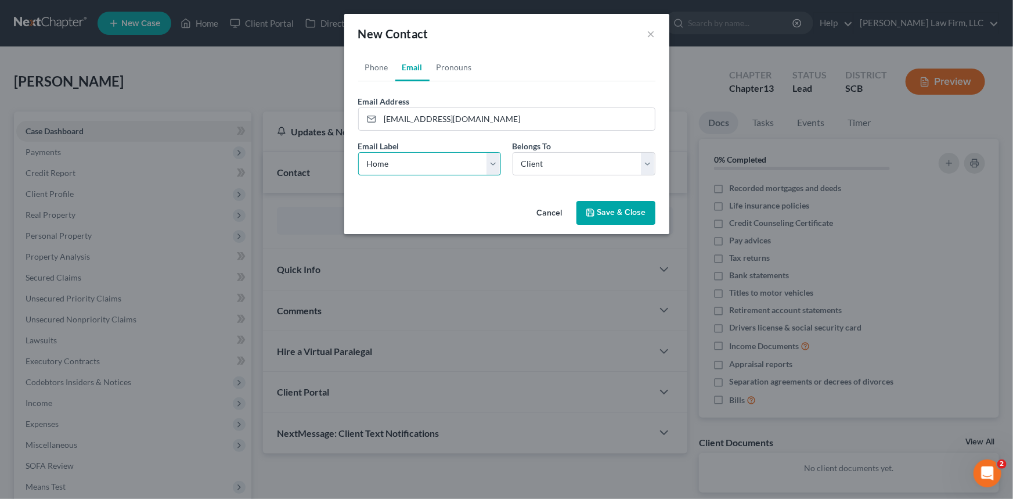
click at [358, 152] on select "Select Home Work Other" at bounding box center [429, 163] width 143 height 23
drag, startPoint x: 616, startPoint y: 215, endPoint x: 320, endPoint y: 180, distance: 297.5
click at [615, 214] on button "Save & Close" at bounding box center [615, 213] width 79 height 24
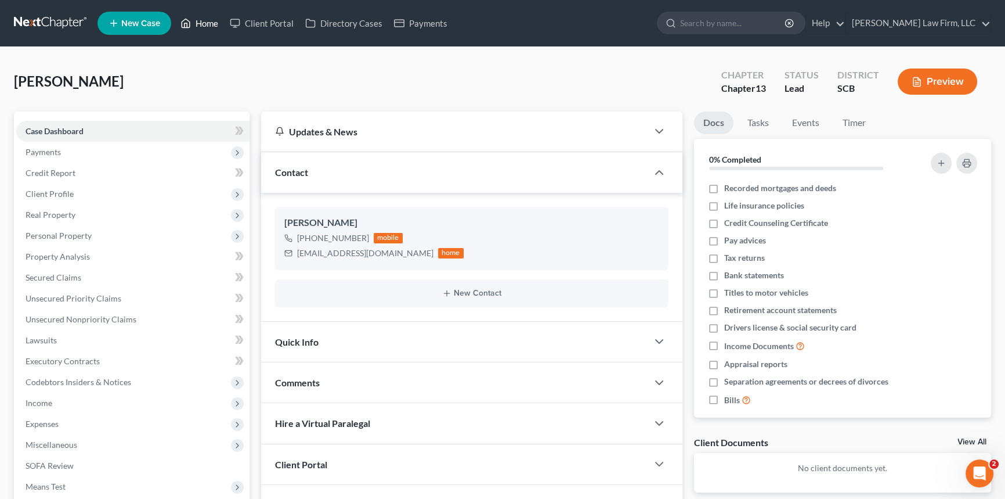
click at [205, 23] on link "Home" at bounding box center [199, 23] width 49 height 21
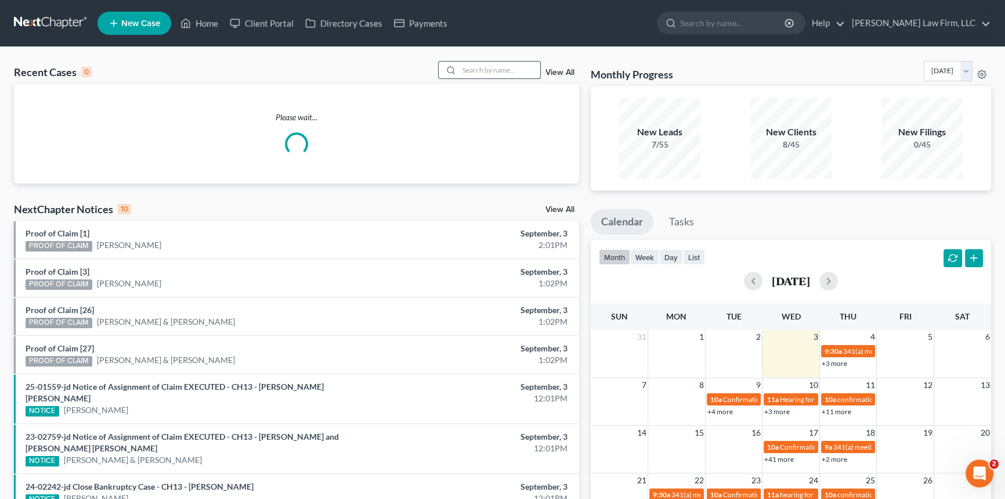
click at [479, 69] on input "search" at bounding box center [499, 70] width 81 height 17
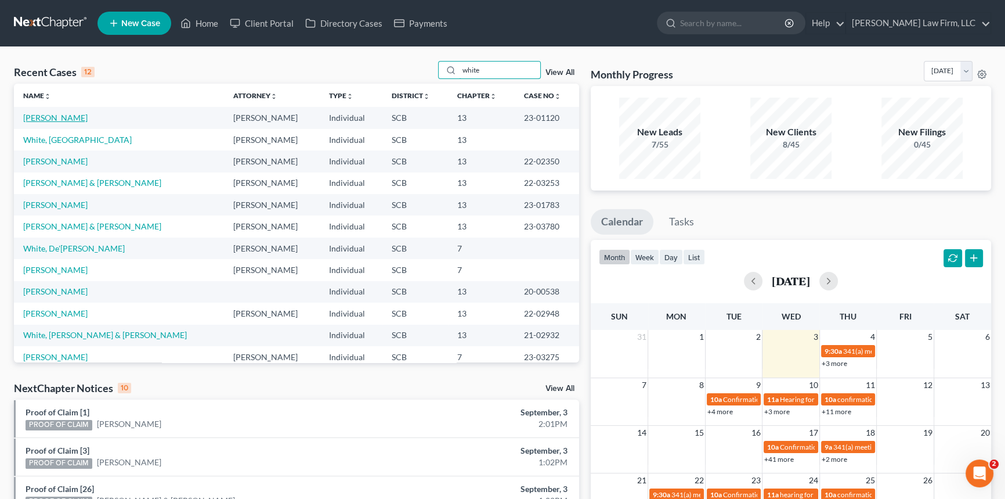
type input "white"
click at [46, 118] on link "[PERSON_NAME]" at bounding box center [55, 118] width 64 height 10
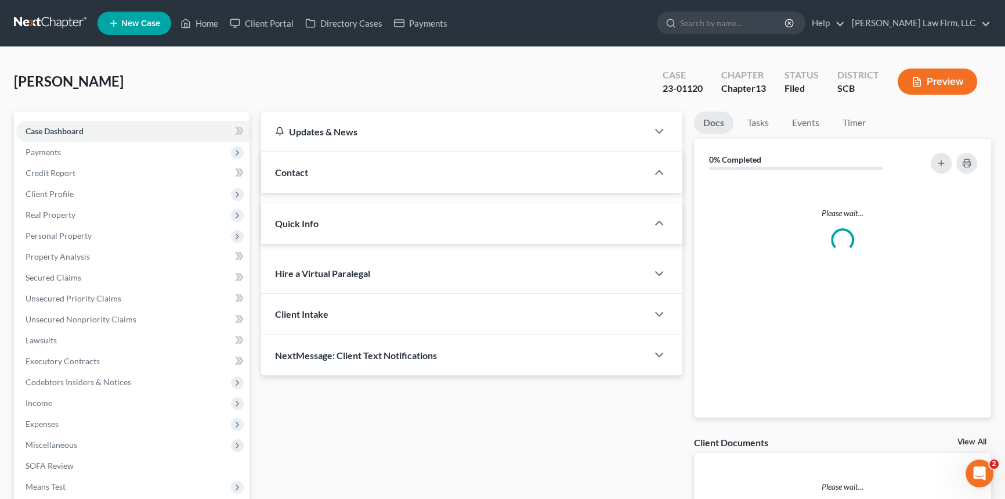
select select "0"
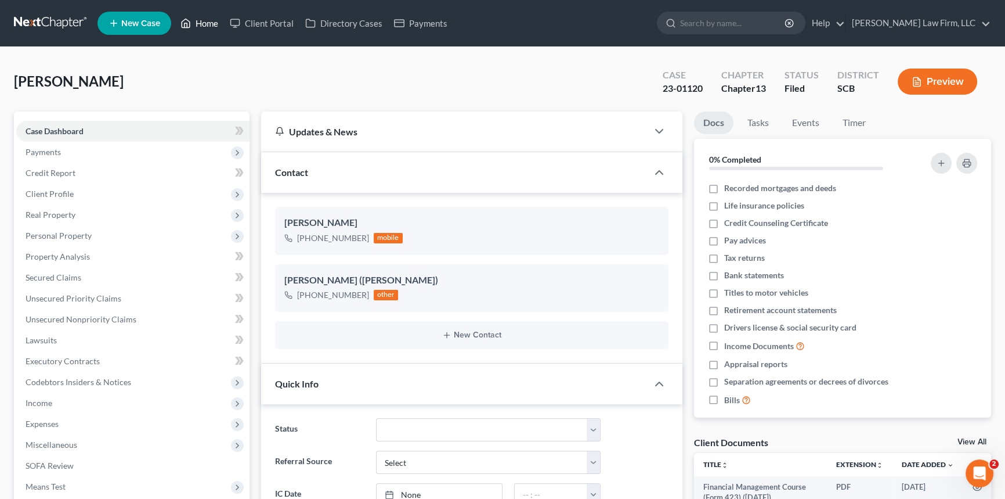
click at [212, 14] on link "Home" at bounding box center [199, 23] width 49 height 21
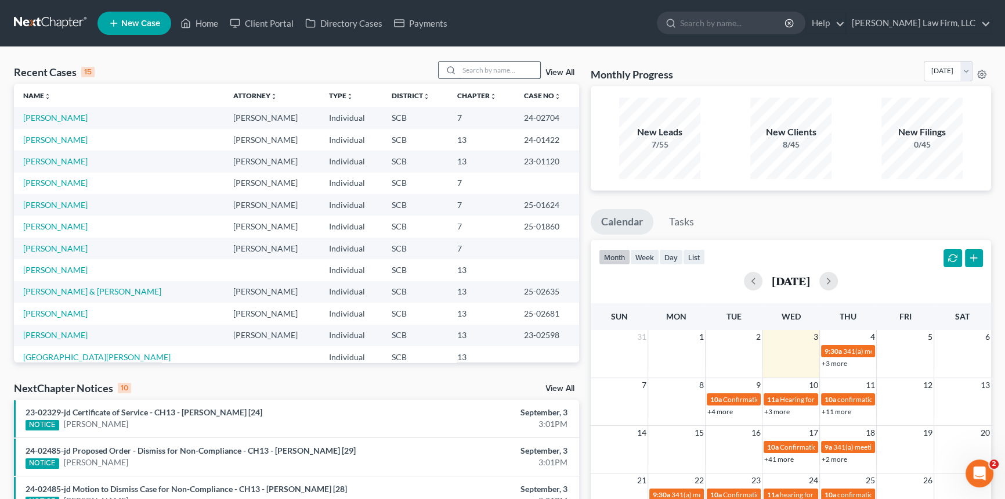
drag, startPoint x: 478, startPoint y: 69, endPoint x: 470, endPoint y: 73, distance: 8.6
click at [470, 73] on input "search" at bounding box center [499, 70] width 81 height 17
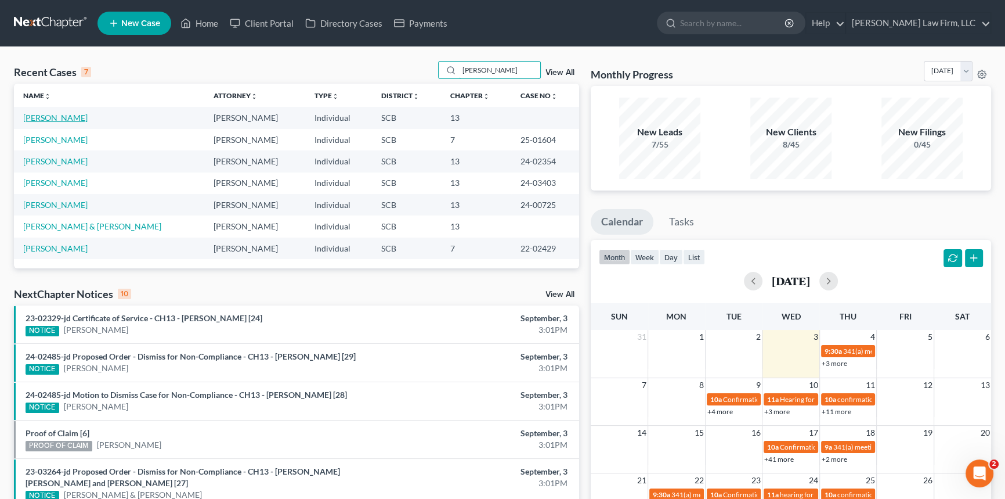
type input "[PERSON_NAME]"
click at [62, 119] on link "[PERSON_NAME]" at bounding box center [55, 118] width 64 height 10
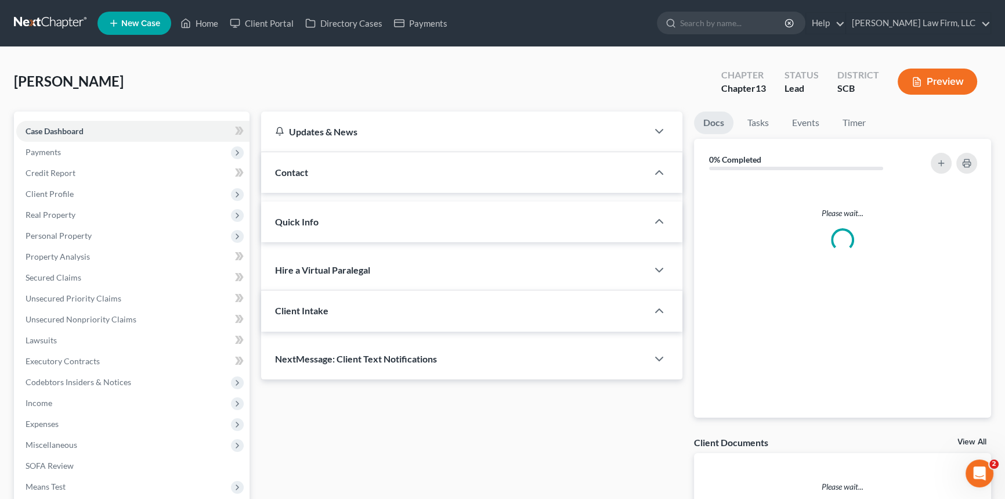
select select "0"
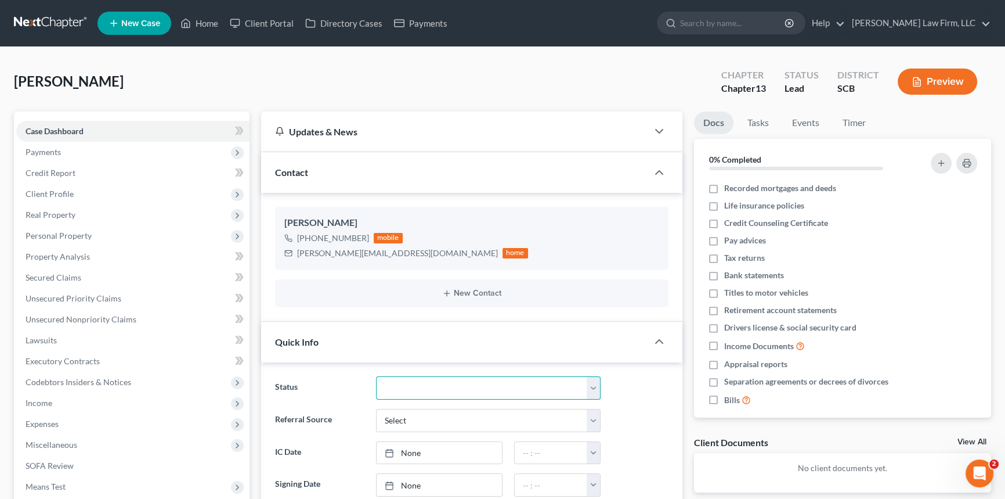
click at [591, 377] on select "Discharged Dismissed Filed In Progress Lead Lost Lead Ready to File To Review W…" at bounding box center [488, 387] width 225 height 23
select select "3"
click at [376, 376] on select "Discharged Dismissed Filed In Progress Lead Lost Lead Ready to File To Review W…" at bounding box center [488, 387] width 225 height 23
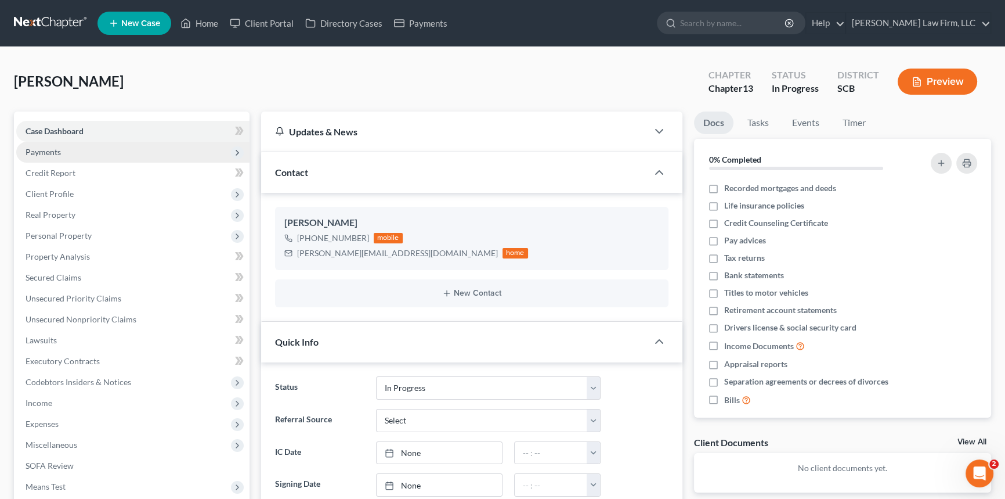
click at [46, 148] on span "Payments" at bounding box center [43, 152] width 35 height 10
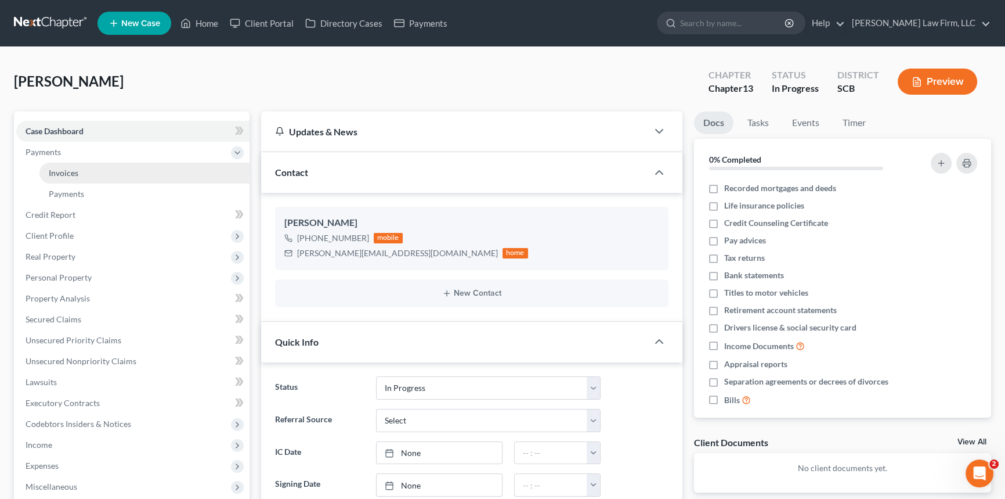
click at [63, 171] on span "Invoices" at bounding box center [64, 173] width 30 height 10
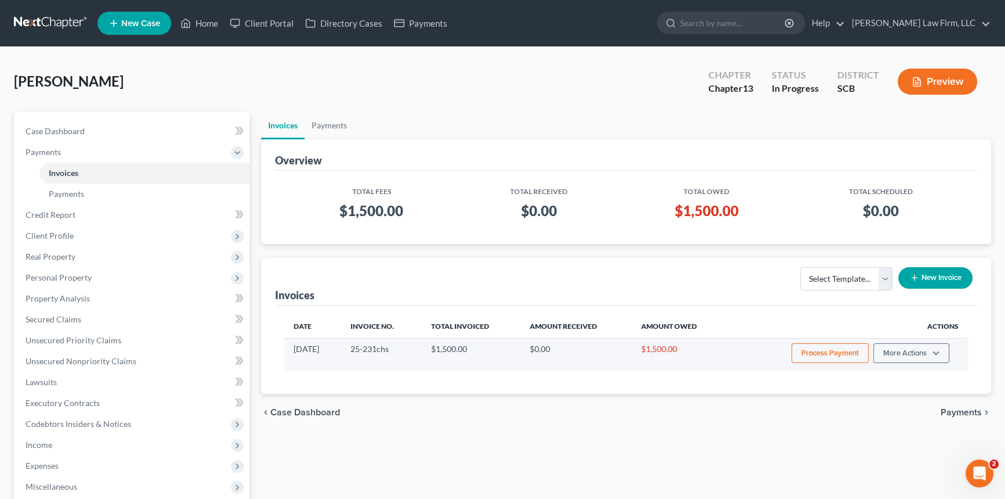
click at [824, 344] on button "Process Payment" at bounding box center [830, 353] width 77 height 20
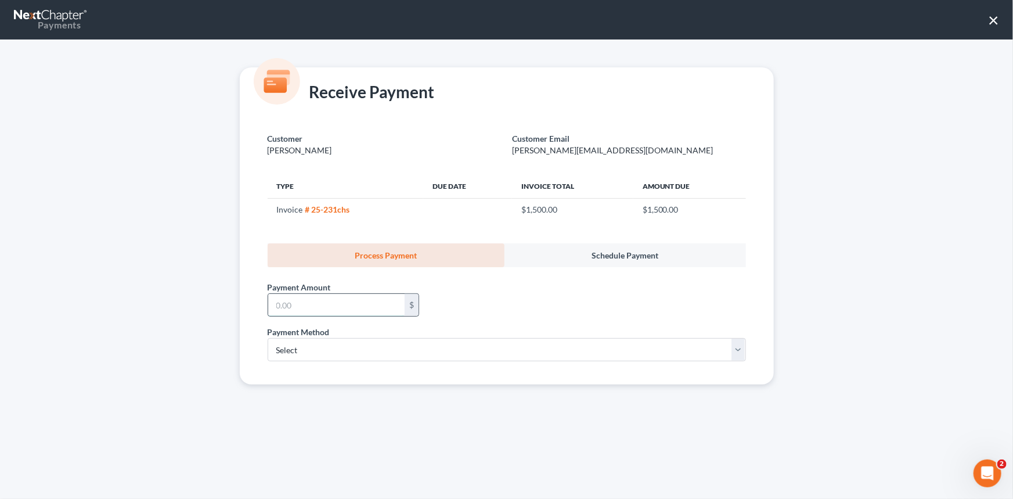
click at [305, 308] on input "text" at bounding box center [336, 305] width 136 height 22
type input "500.00"
click at [313, 352] on select "Select ACH Credit Card" at bounding box center [507, 349] width 478 height 23
select select "1"
click at [268, 338] on select "Select ACH Credit Card" at bounding box center [507, 349] width 478 height 23
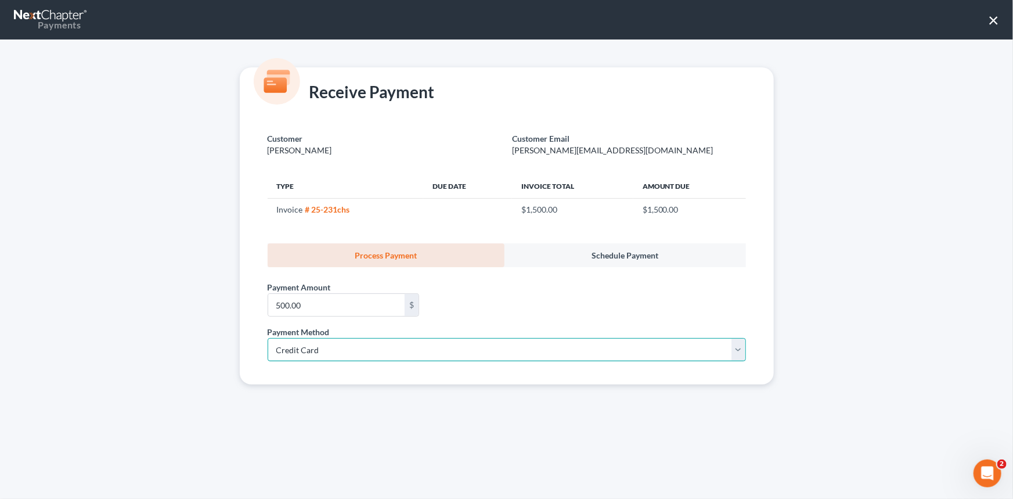
select select "42"
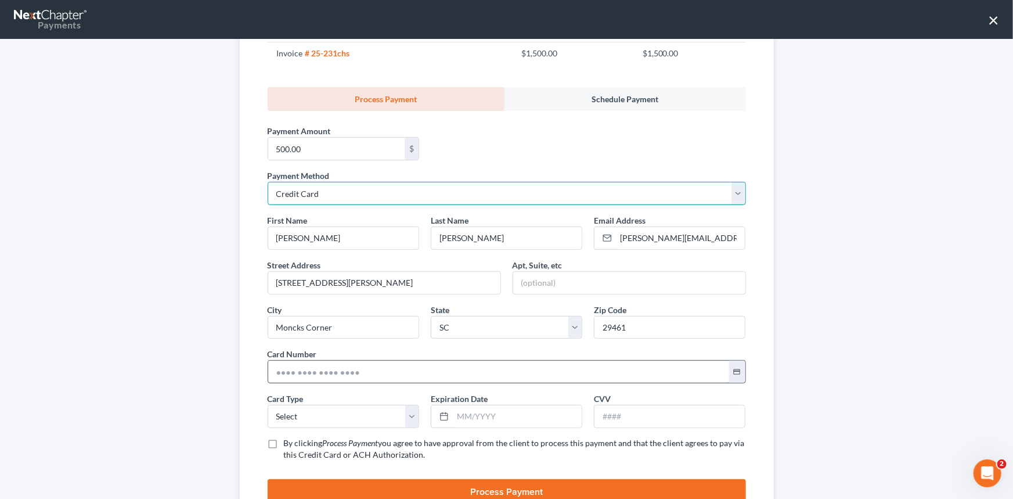
scroll to position [158, 0]
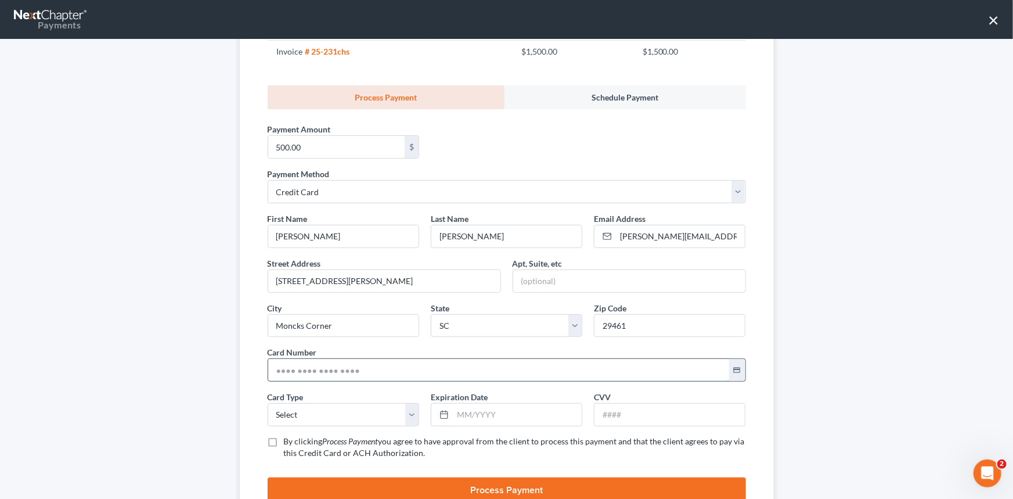
click at [272, 367] on input "text" at bounding box center [498, 370] width 461 height 22
type input "[CREDIT_CARD_NUMBER]"
click at [317, 410] on select "Select Visa MasterCard Discover American Express" at bounding box center [343, 414] width 151 height 23
select select "0"
click at [268, 403] on select "Select Visa MasterCard Discover American Express" at bounding box center [343, 414] width 151 height 23
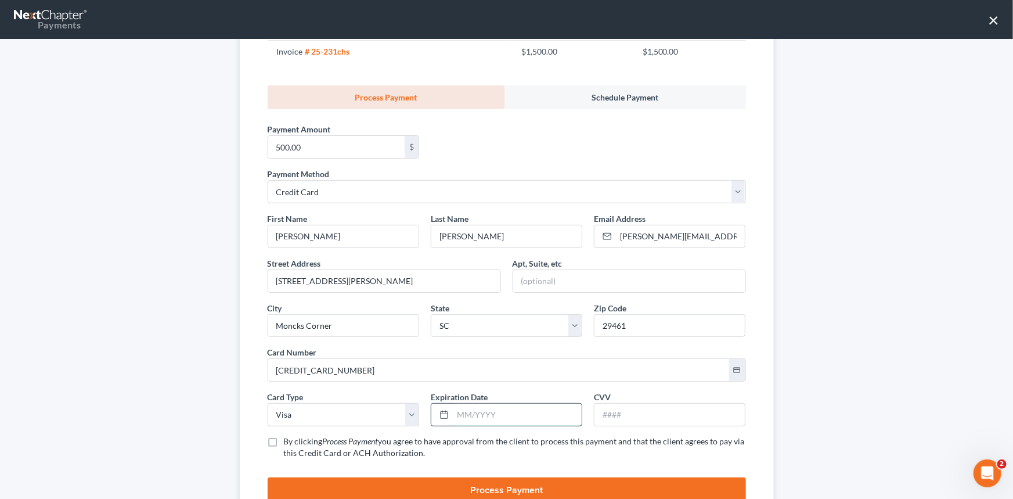
click at [453, 411] on input "text" at bounding box center [517, 414] width 129 height 22
type input "06/2029"
click at [598, 415] on input "text" at bounding box center [669, 414] width 150 height 22
type input "126"
click at [284, 439] on label "By clicking Process Payment you agree to have approval from the client to proce…" at bounding box center [515, 446] width 462 height 23
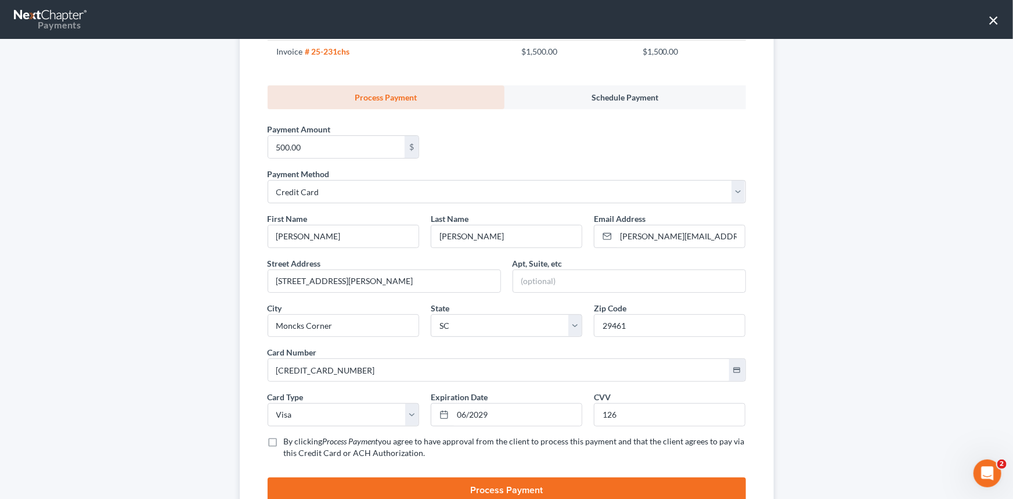
click at [288, 439] on input "By clicking Process Payment you agree to have approval from the client to proce…" at bounding box center [292, 439] width 8 height 8
checkbox input "true"
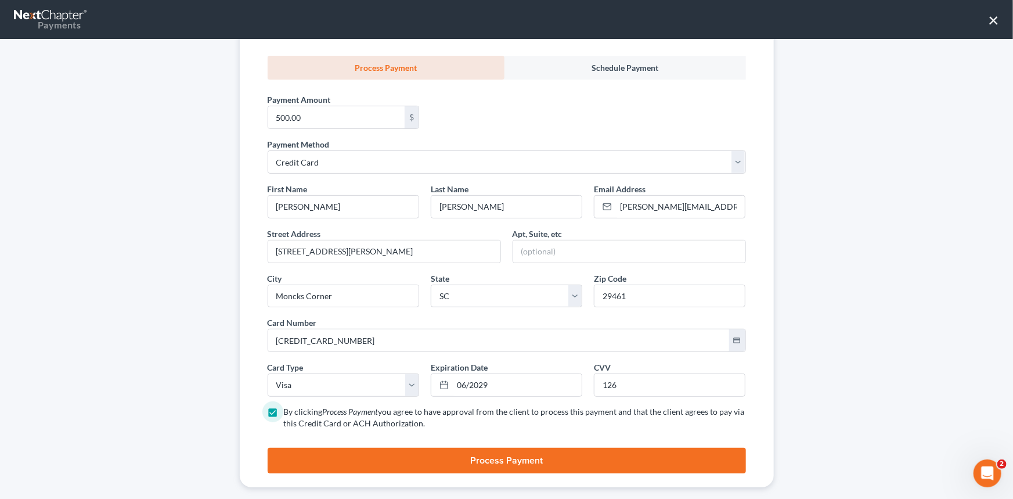
scroll to position [203, 0]
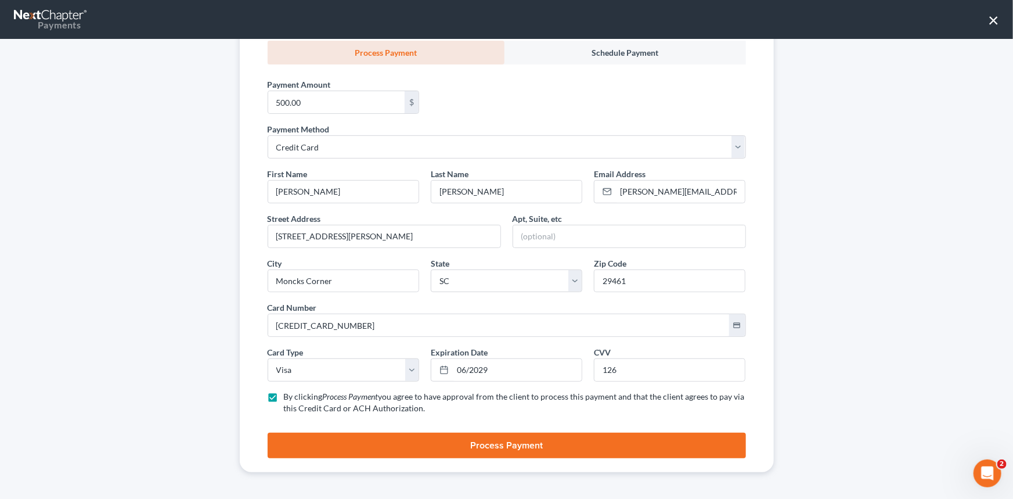
click at [497, 442] on button "Process Payment" at bounding box center [507, 445] width 478 height 26
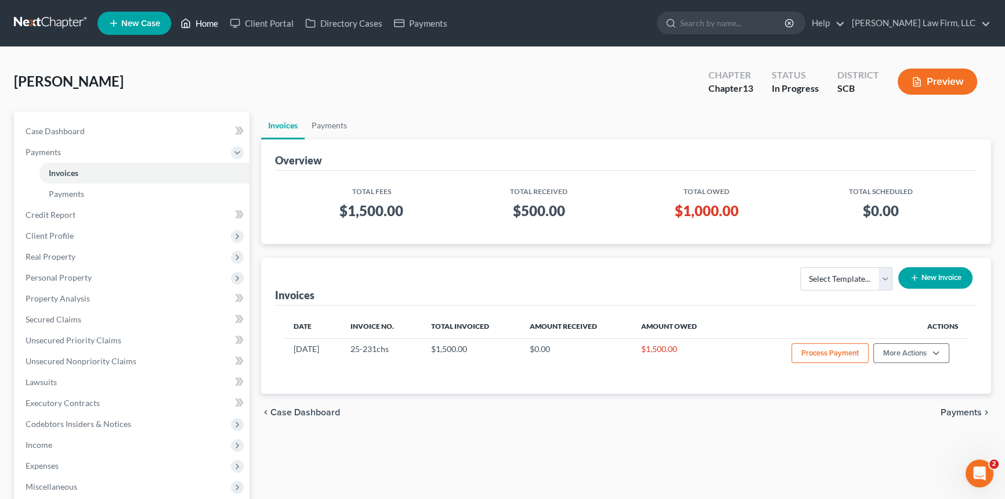
click at [210, 16] on link "Home" at bounding box center [199, 23] width 49 height 21
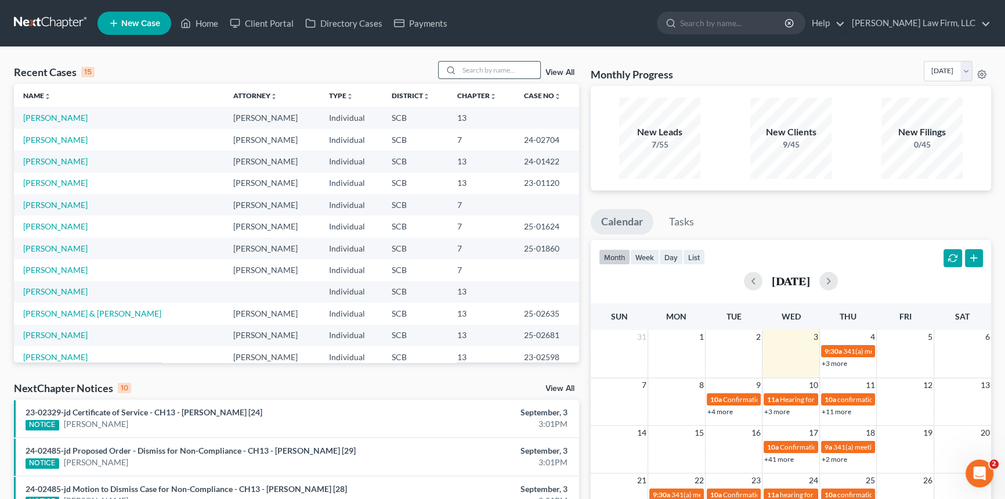
click at [462, 62] on input "search" at bounding box center [499, 70] width 81 height 17
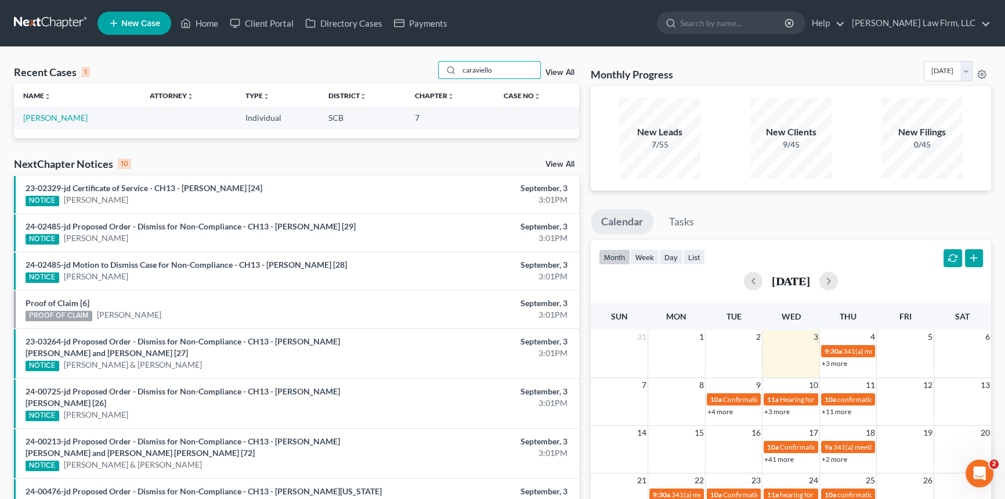
type input "caraviello"
click at [69, 110] on td "[PERSON_NAME]" at bounding box center [77, 117] width 127 height 21
click at [67, 122] on link "[PERSON_NAME]" at bounding box center [55, 118] width 64 height 10
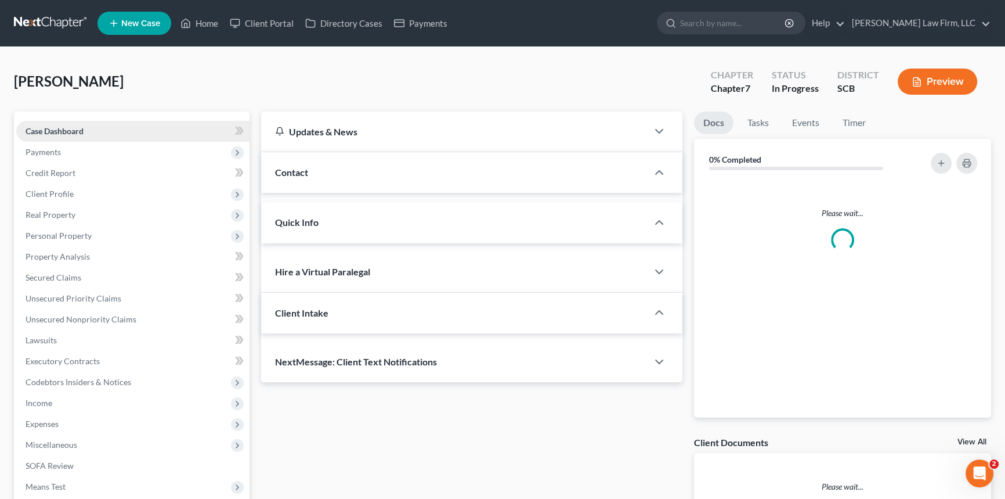
select select "0"
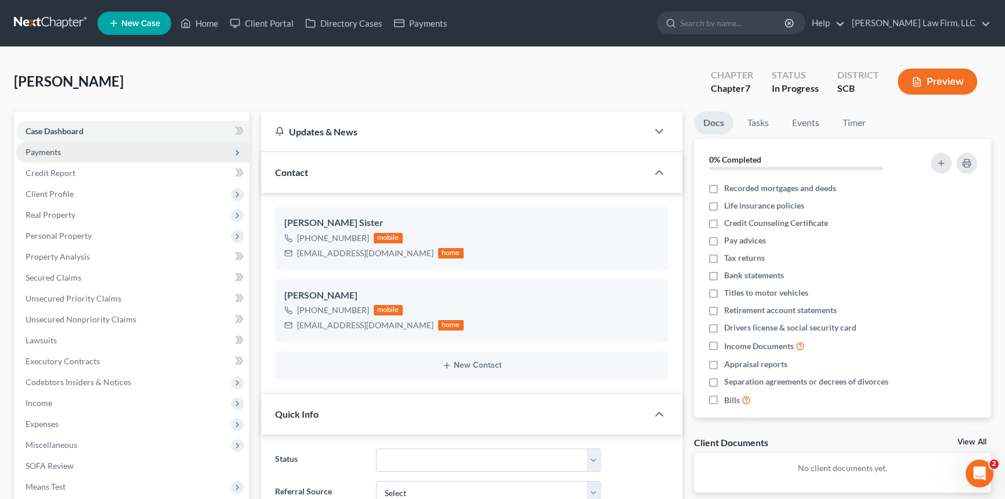
click at [61, 150] on span "Payments" at bounding box center [132, 152] width 233 height 21
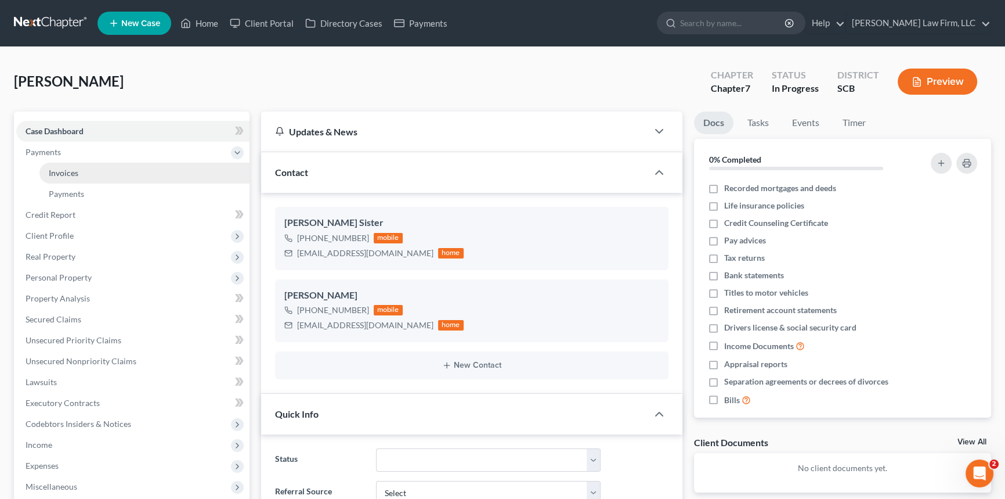
click at [78, 171] on link "Invoices" at bounding box center [144, 173] width 210 height 21
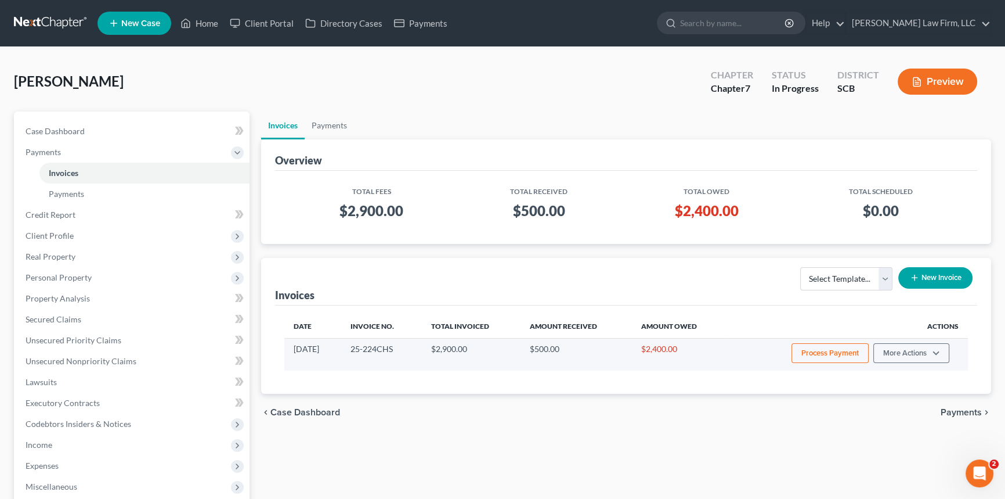
click at [837, 348] on button "Process Payment" at bounding box center [830, 353] width 77 height 20
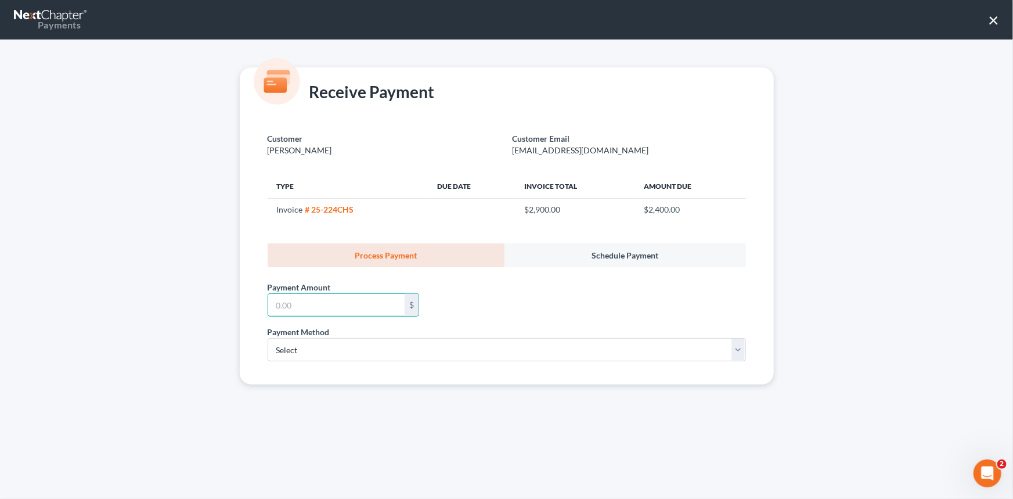
click at [305, 291] on div "Payment Amount * $" at bounding box center [343, 298] width 163 height 35
type input "300.00"
drag, startPoint x: 322, startPoint y: 343, endPoint x: 320, endPoint y: 360, distance: 16.9
click at [322, 346] on select "Select ACH Credit Card" at bounding box center [507, 349] width 478 height 23
select select "1"
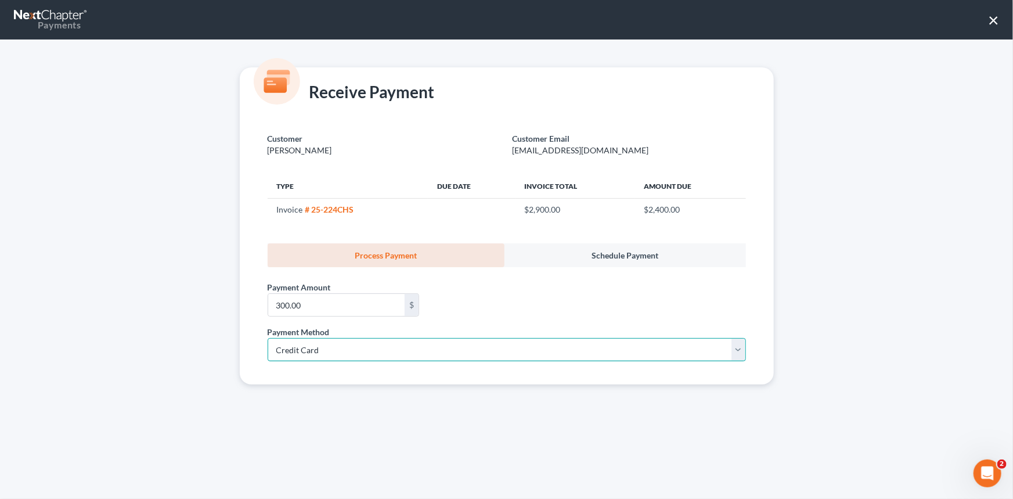
click at [268, 338] on select "Select ACH Credit Card" at bounding box center [507, 349] width 478 height 23
select select "42"
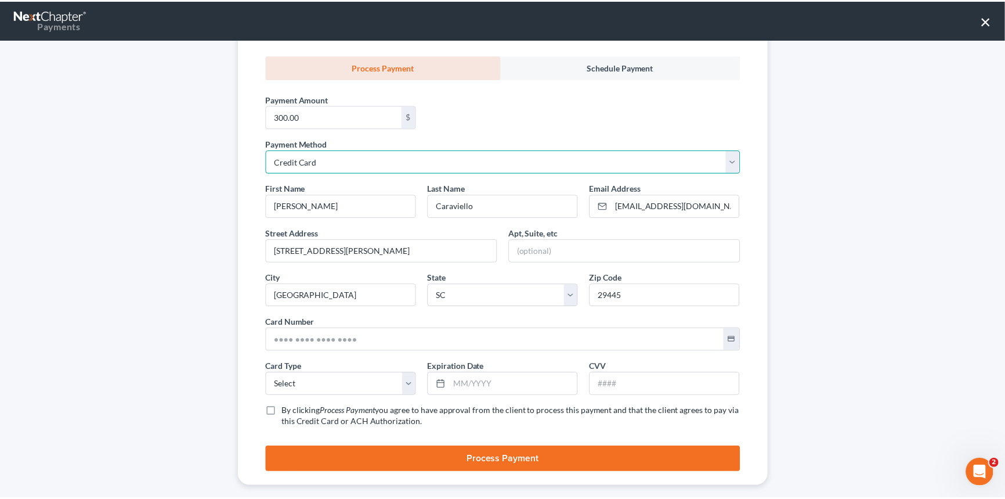
scroll to position [203, 0]
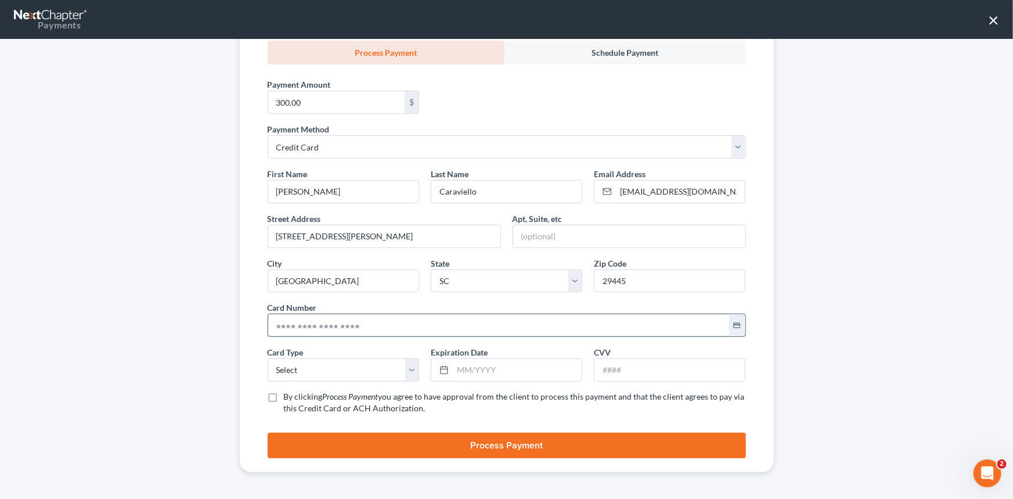
click at [271, 325] on input "text" at bounding box center [498, 325] width 461 height 22
type input "[CREDIT_CARD_NUMBER]"
click at [287, 369] on select "Select Visa MasterCard Discover American Express" at bounding box center [343, 369] width 151 height 23
select select "0"
click at [268, 358] on select "Select Visa MasterCard Discover American Express" at bounding box center [343, 369] width 151 height 23
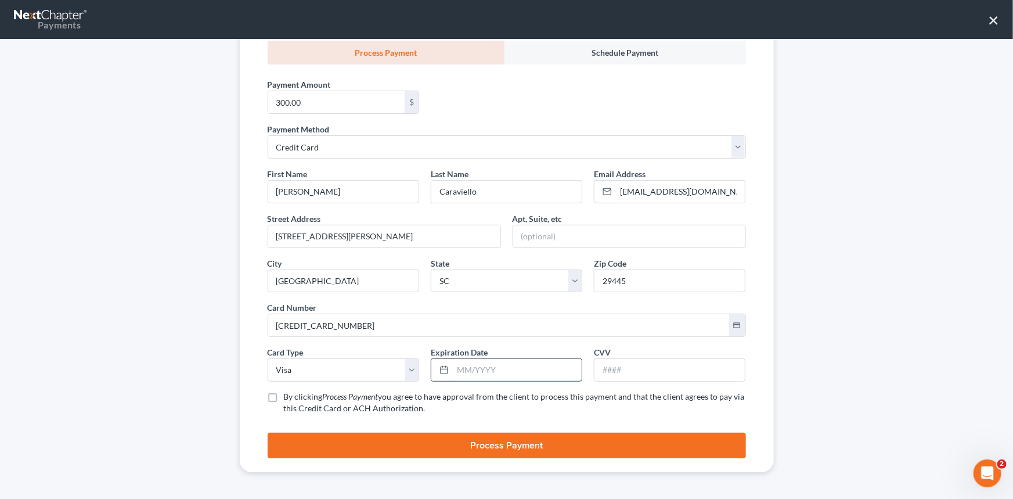
drag, startPoint x: 450, startPoint y: 367, endPoint x: 458, endPoint y: 365, distance: 7.9
click at [453, 367] on input "text" at bounding box center [517, 370] width 129 height 22
type input "08/2029"
click at [630, 367] on input "text" at bounding box center [669, 370] width 150 height 22
type input "349"
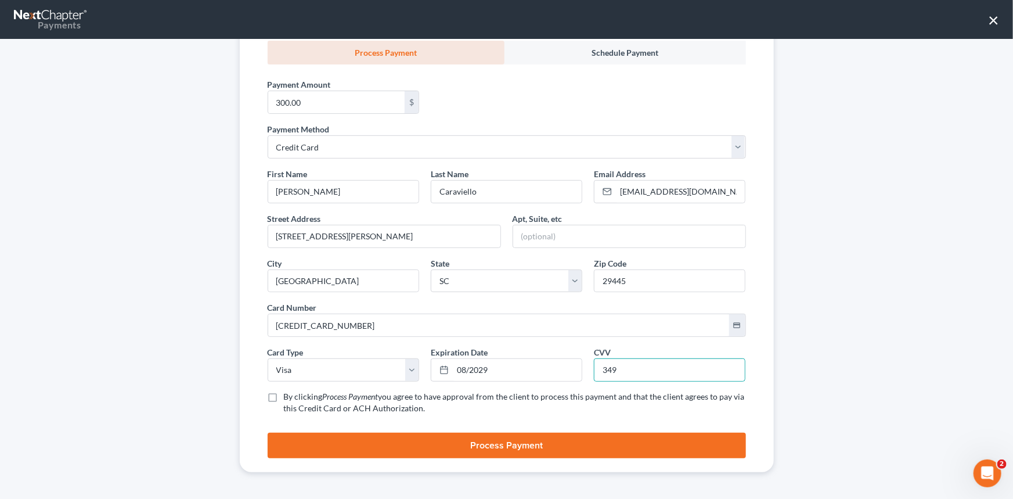
drag, startPoint x: 269, startPoint y: 395, endPoint x: 369, endPoint y: 416, distance: 102.4
click at [284, 396] on label "By clicking Process Payment you agree to have approval from the client to proce…" at bounding box center [515, 402] width 462 height 23
click at [288, 396] on input "By clicking Process Payment you agree to have approval from the client to proce…" at bounding box center [292, 395] width 8 height 8
checkbox input "true"
click at [491, 444] on button "Process Payment" at bounding box center [507, 445] width 478 height 26
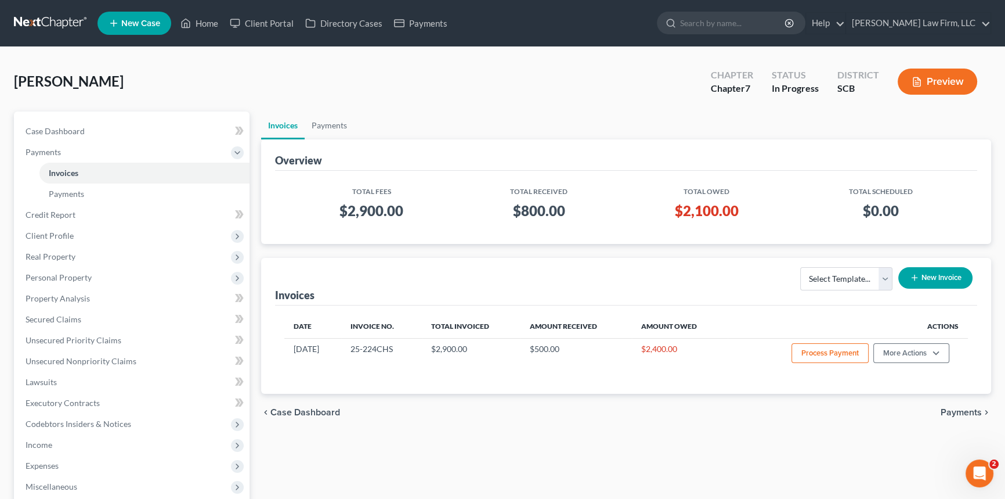
click at [480, 84] on div "[PERSON_NAME] Upgraded Chapter Chapter 7 Status In Progress District SCB Preview" at bounding box center [502, 86] width 977 height 50
